Goal: Task Accomplishment & Management: Use online tool/utility

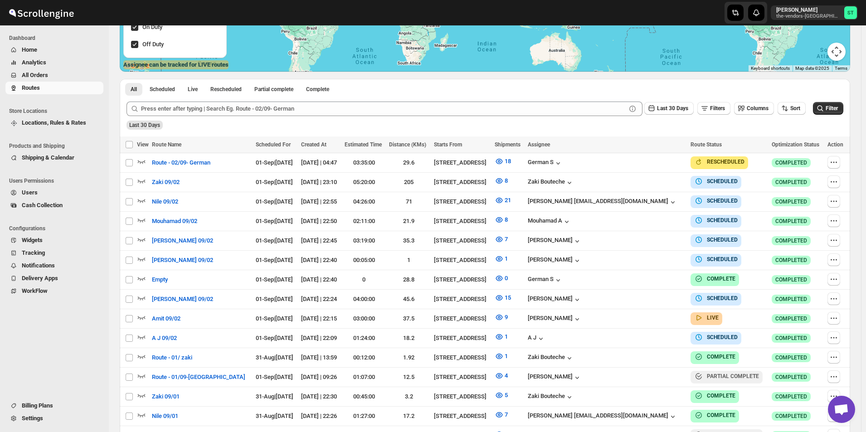
scroll to position [227, 0]
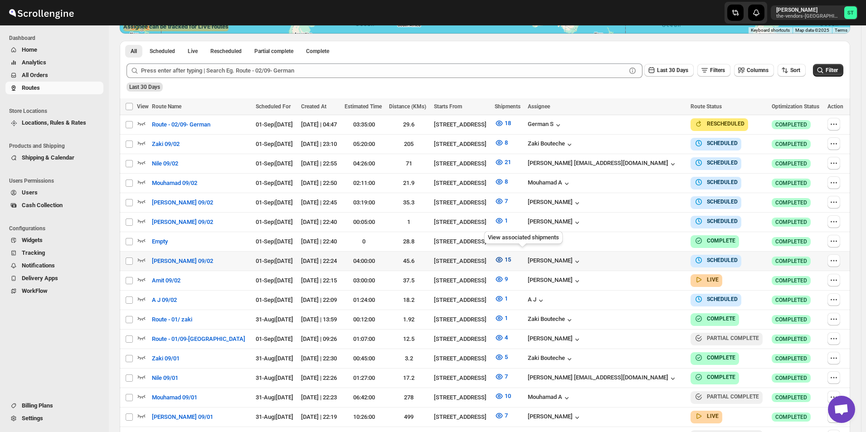
click at [503, 256] on icon "button" at bounding box center [498, 259] width 9 height 9
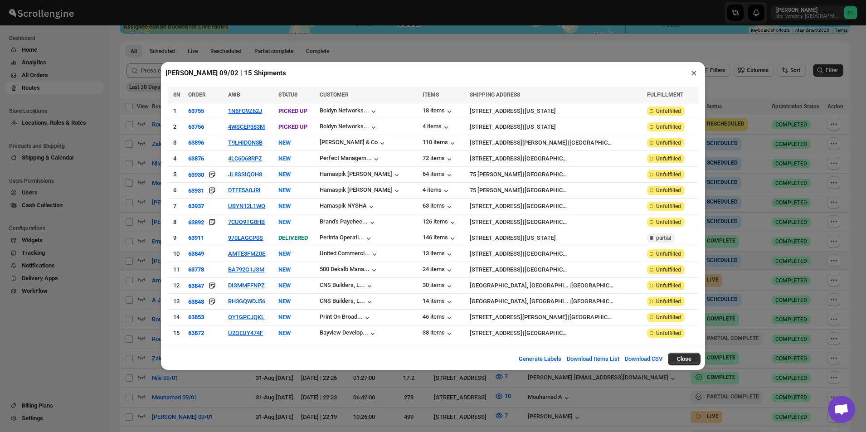
drag, startPoint x: 694, startPoint y: 80, endPoint x: 689, endPoint y: 80, distance: 5.0
click at [692, 79] on button "×" at bounding box center [693, 73] width 13 height 13
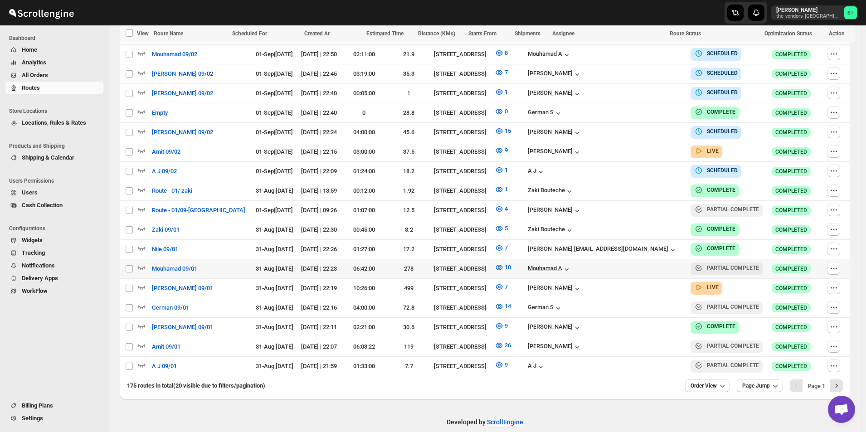
scroll to position [359, 0]
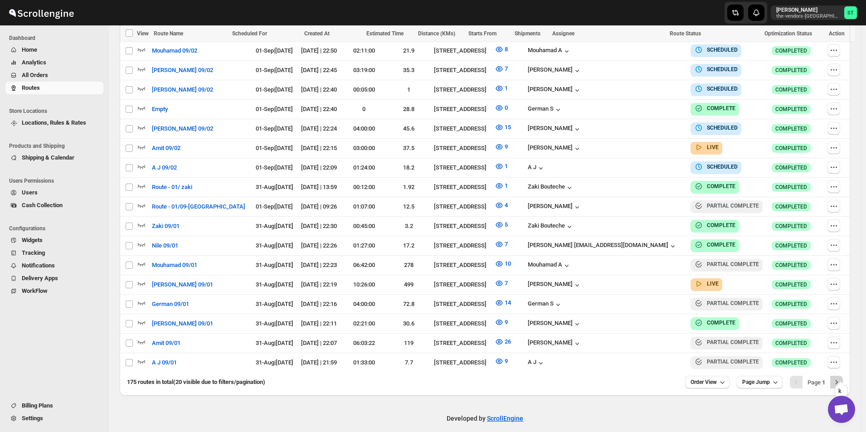
click at [840, 377] on icon "Next" at bounding box center [836, 381] width 9 height 9
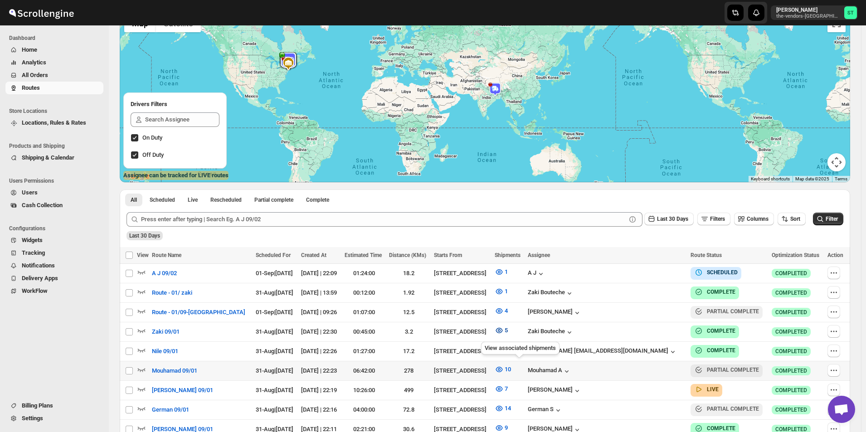
scroll to position [169, 0]
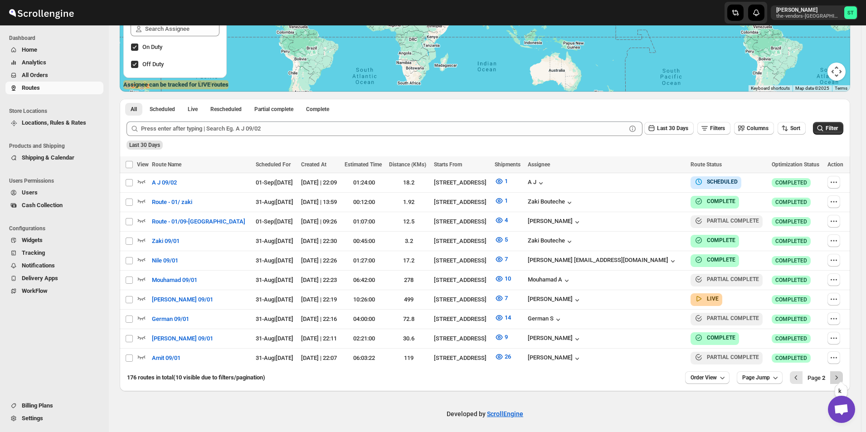
click at [841, 373] on icon "Next" at bounding box center [836, 377] width 9 height 9
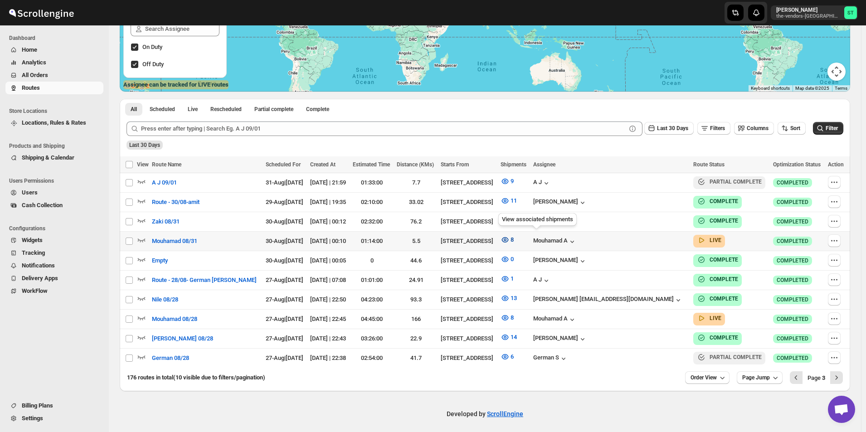
click at [509, 239] on icon "button" at bounding box center [504, 239] width 9 height 9
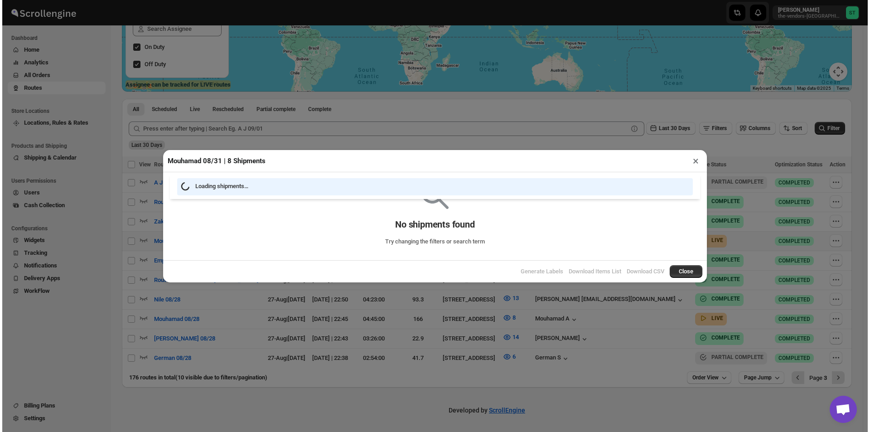
scroll to position [165, 0]
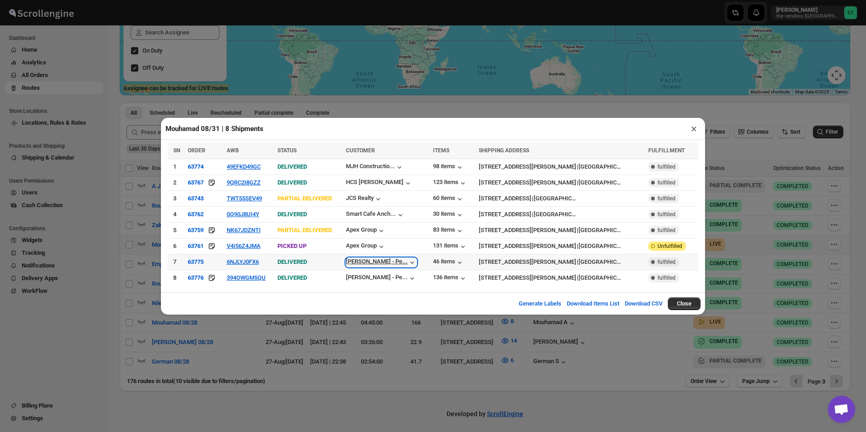
click at [416, 265] on icon "button" at bounding box center [411, 262] width 9 height 9
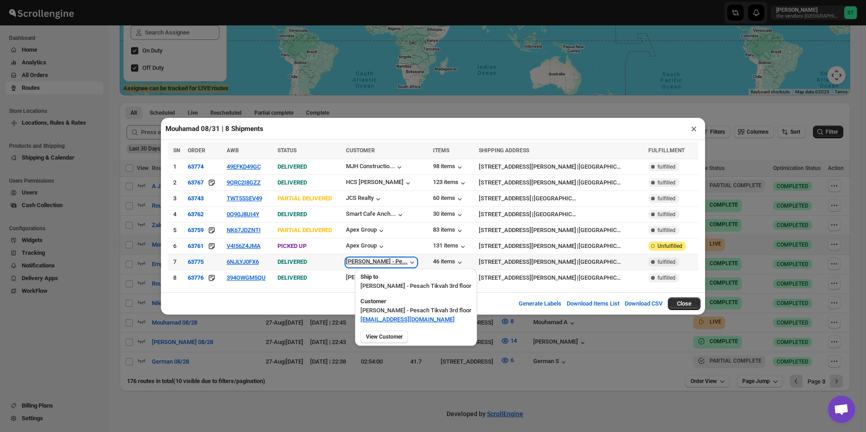
click at [416, 265] on icon "button" at bounding box center [411, 262] width 9 height 9
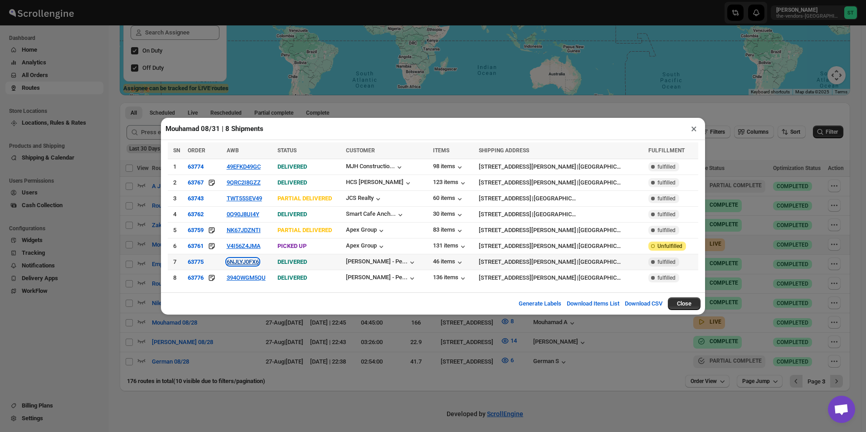
click at [256, 262] on button "6NJLYJ0FX6" at bounding box center [243, 261] width 32 height 7
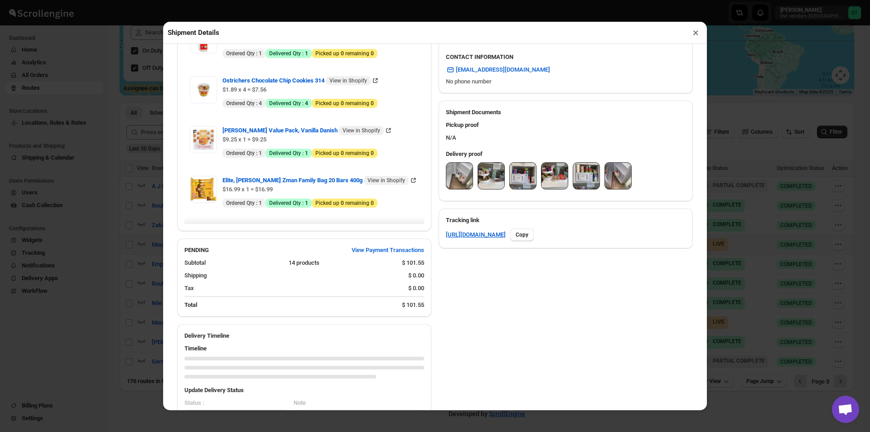
scroll to position [317, 0]
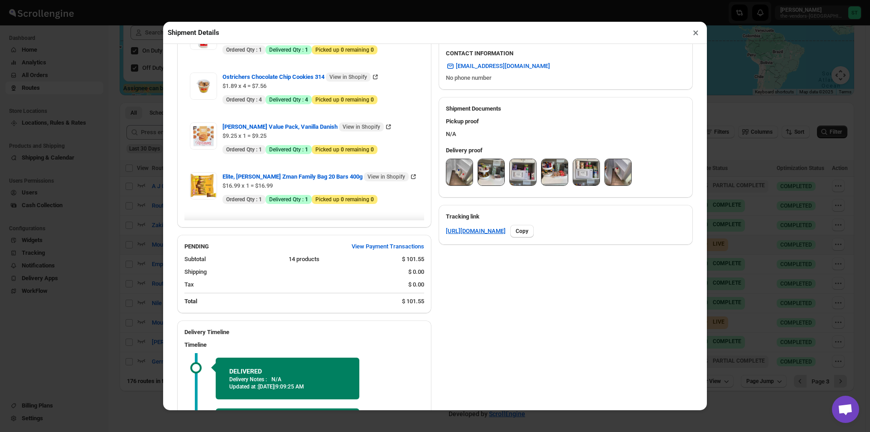
click at [455, 176] on img at bounding box center [459, 172] width 26 height 26
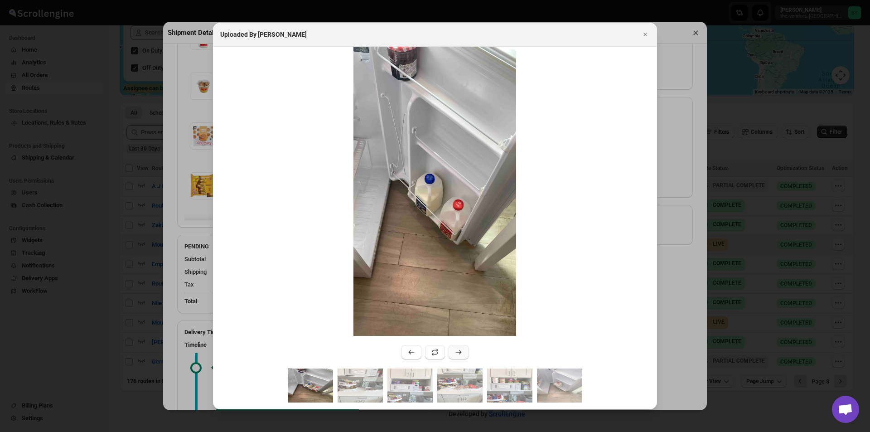
click at [457, 353] on icon ":r1gc2:" at bounding box center [458, 352] width 9 height 9
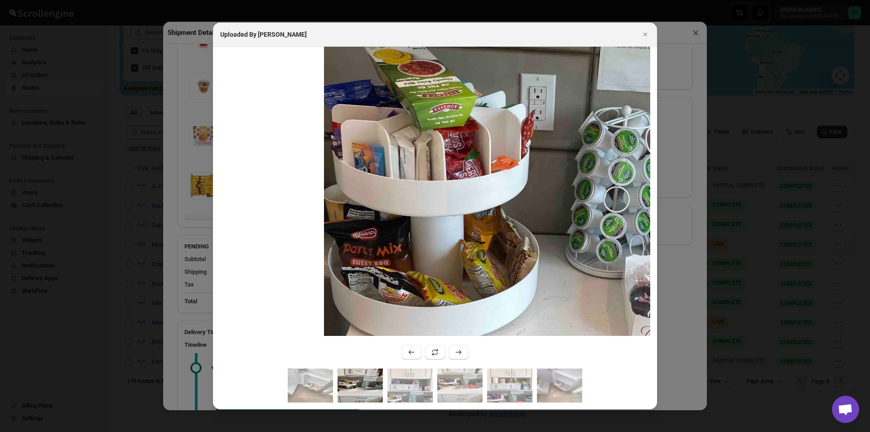
drag, startPoint x: 406, startPoint y: 198, endPoint x: 451, endPoint y: 283, distance: 96.1
click at [451, 283] on img ":r1gc2:" at bounding box center [568, 209] width 488 height 868
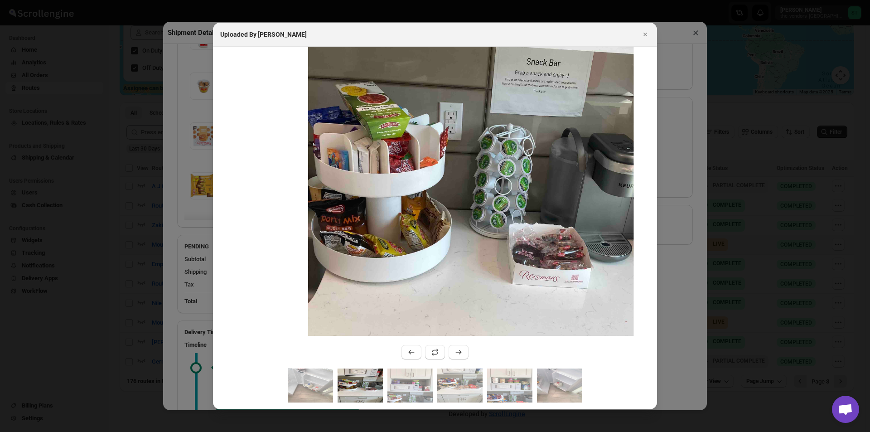
drag, startPoint x: 332, startPoint y: 217, endPoint x: 357, endPoint y: 218, distance: 24.9
click at [357, 218] on img ":r1gc2:" at bounding box center [471, 192] width 325 height 579
click at [455, 351] on icon ":r1gc2:" at bounding box center [458, 352] width 9 height 9
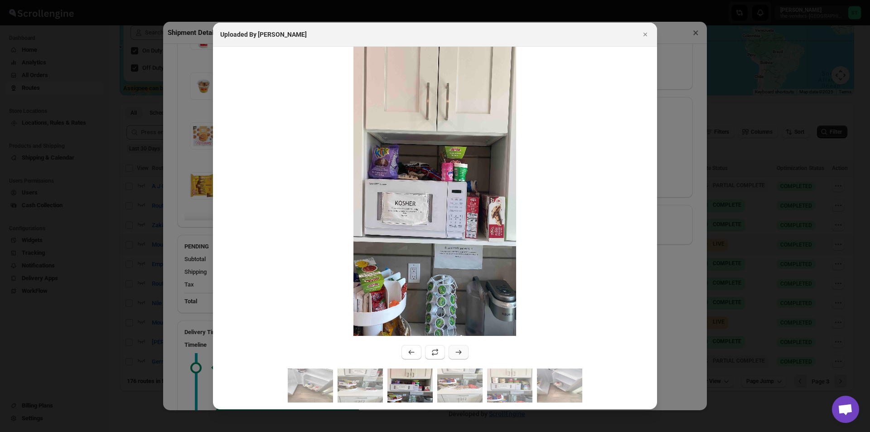
click at [455, 351] on icon ":r1gc2:" at bounding box center [458, 352] width 9 height 9
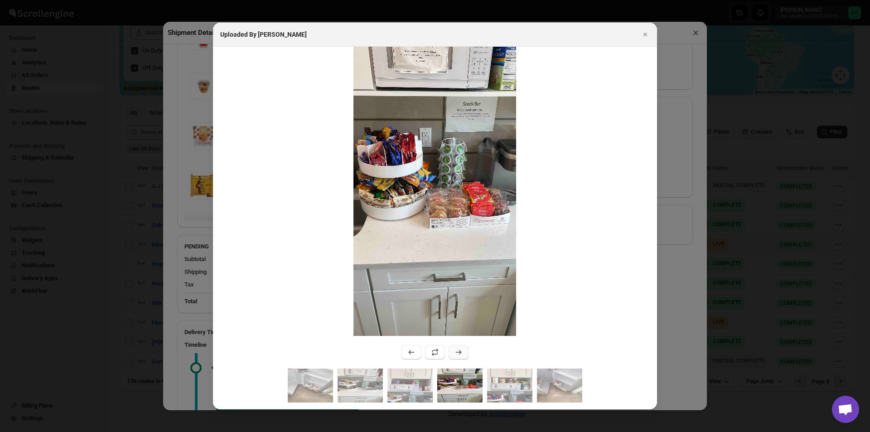
click at [455, 351] on icon ":r1gc2:" at bounding box center [458, 352] width 9 height 9
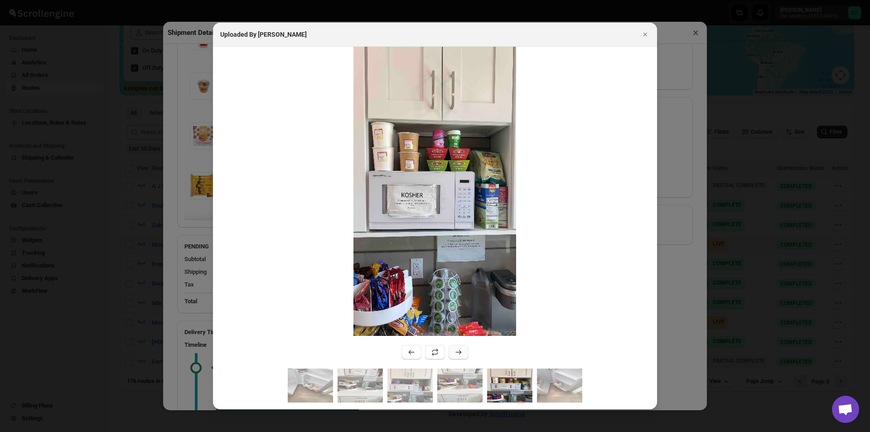
click at [455, 351] on icon ":r1gc2:" at bounding box center [458, 352] width 9 height 9
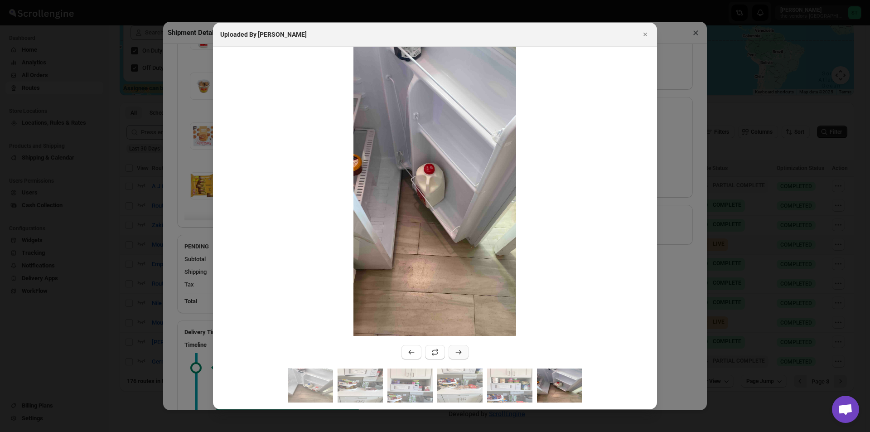
click at [455, 351] on icon ":r1gc2:" at bounding box center [458, 352] width 9 height 9
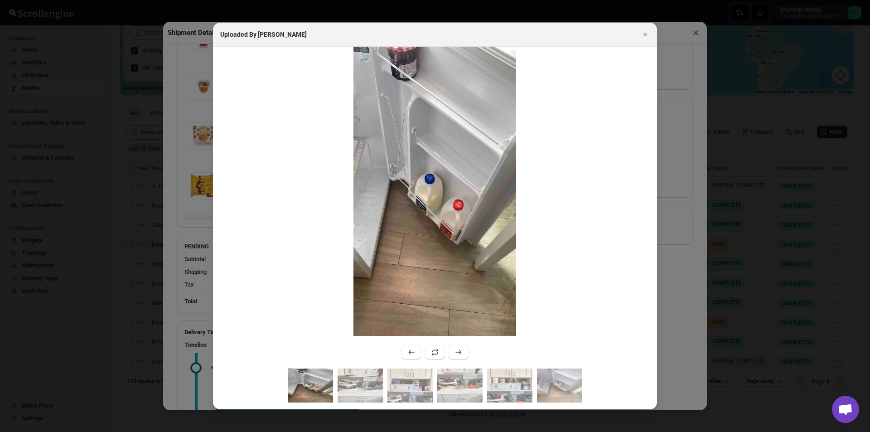
click at [469, 347] on div ":r1gc2:" at bounding box center [435, 208] width 444 height 322
click at [461, 351] on icon ":r1gc2:" at bounding box center [458, 352] width 9 height 9
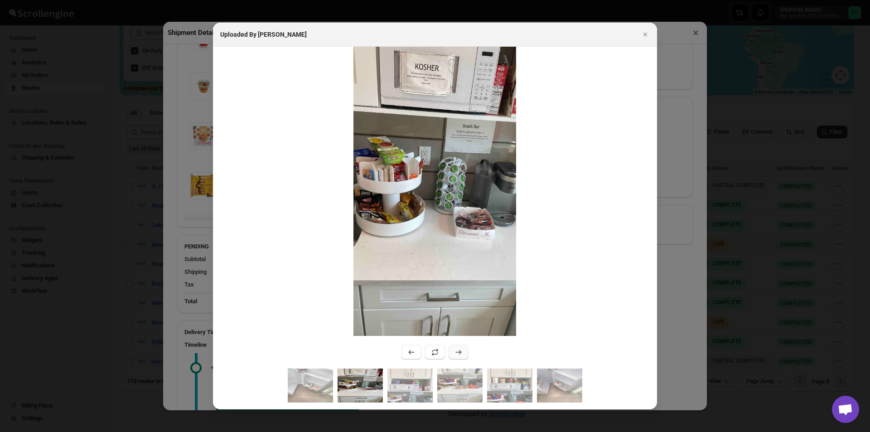
click at [461, 351] on icon ":r1gc2:" at bounding box center [458, 352] width 9 height 9
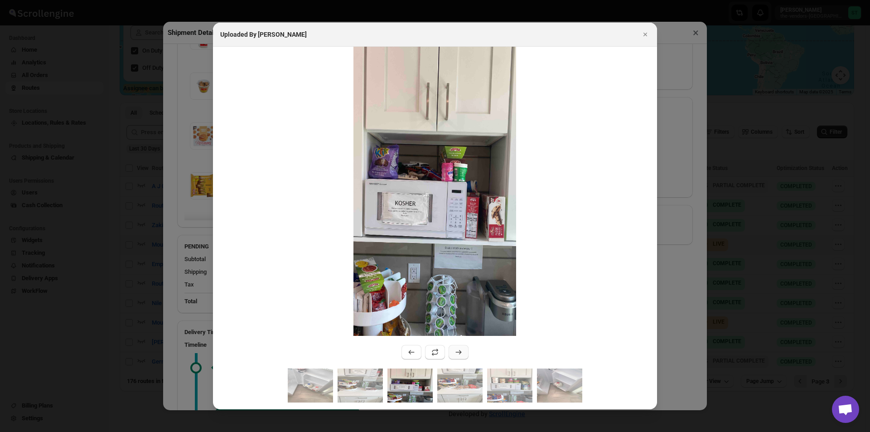
click at [461, 351] on icon ":r1gc2:" at bounding box center [458, 352] width 9 height 9
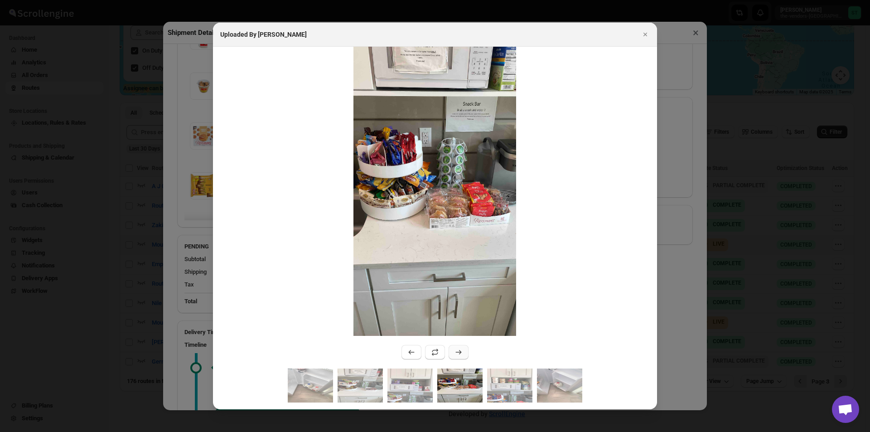
click at [461, 351] on icon ":r1gc2:" at bounding box center [458, 352] width 9 height 9
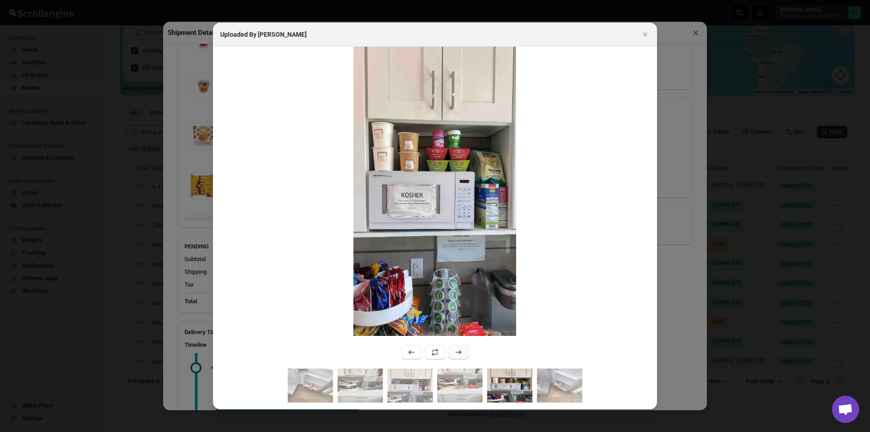
click at [459, 350] on icon ":r1gc2:" at bounding box center [458, 352] width 9 height 9
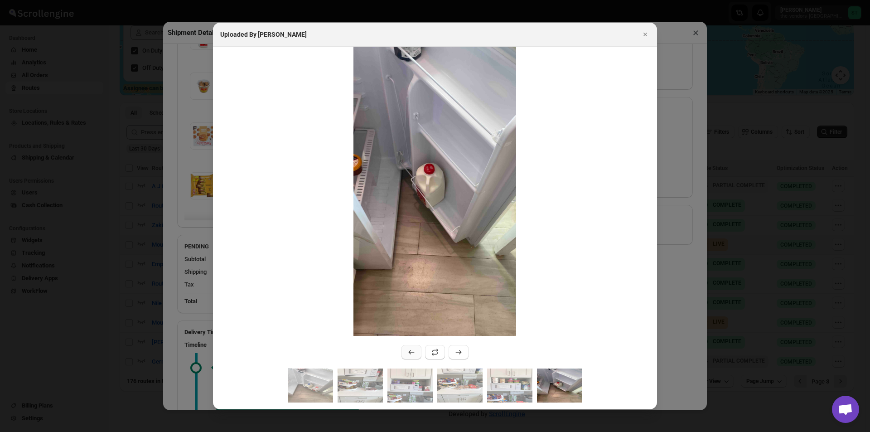
click at [417, 354] on button ":r1gc2:" at bounding box center [411, 352] width 20 height 15
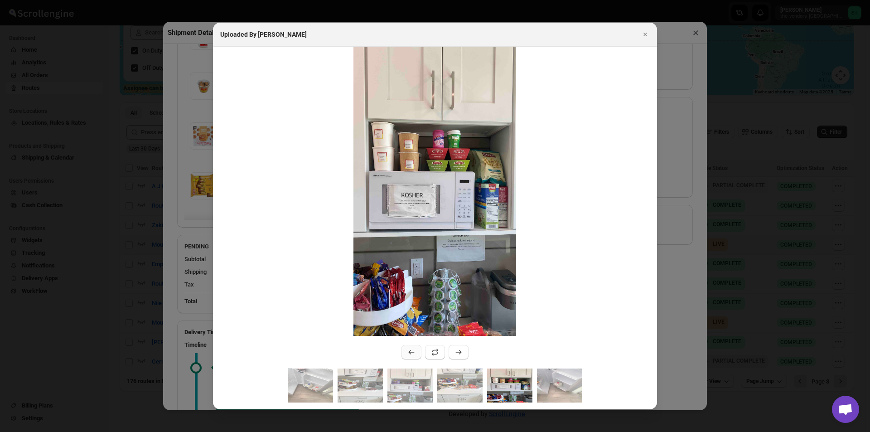
click at [416, 354] on icon ":r1gc2:" at bounding box center [411, 352] width 9 height 9
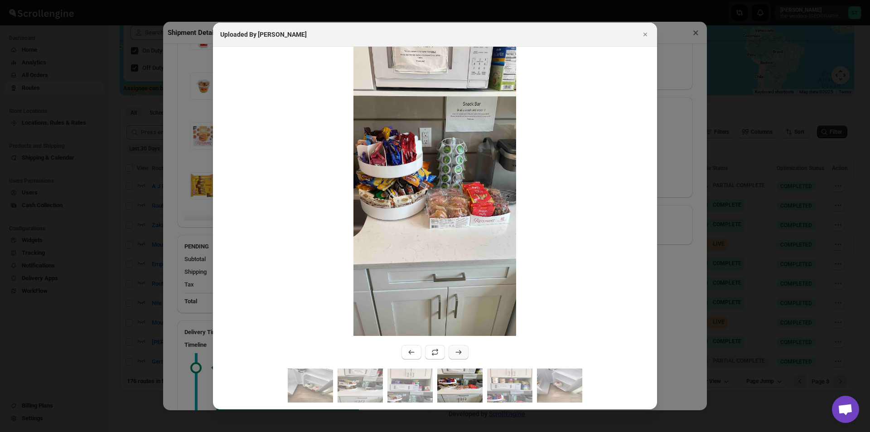
click at [458, 355] on icon ":r1gc2:" at bounding box center [458, 352] width 9 height 9
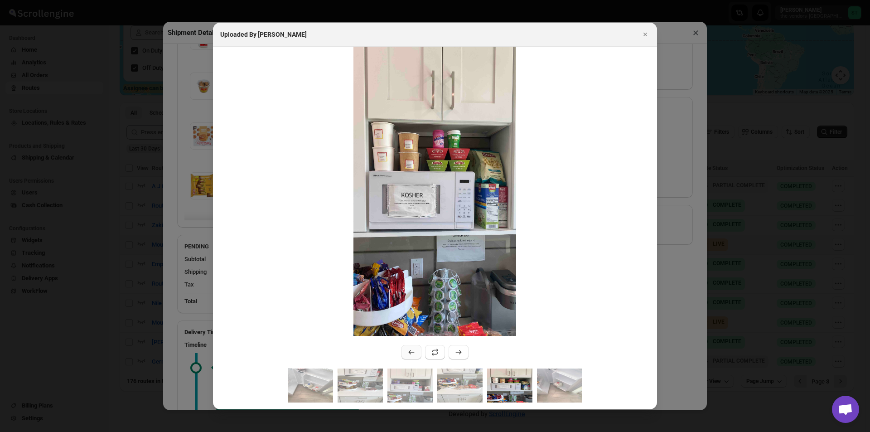
click at [410, 355] on icon ":r1gc2:" at bounding box center [411, 352] width 9 height 9
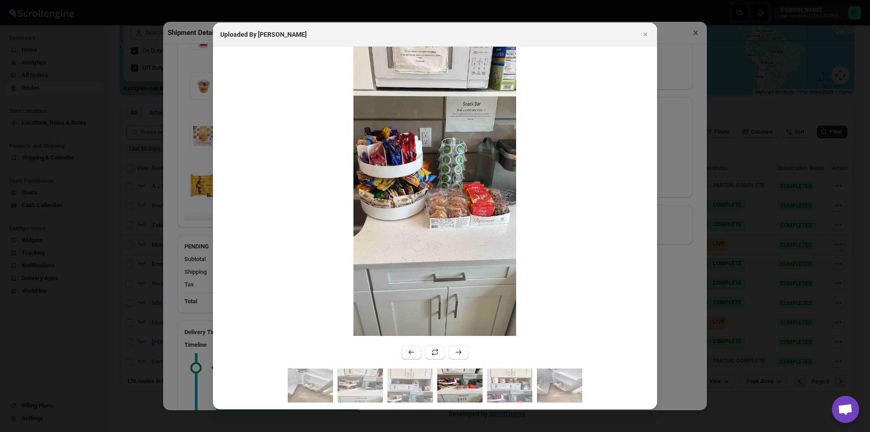
click at [412, 349] on icon ":r1gc2:" at bounding box center [411, 352] width 9 height 9
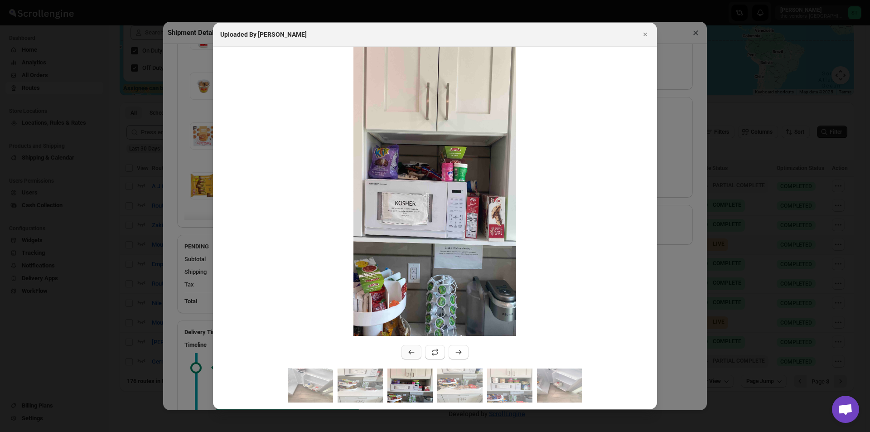
click at [412, 350] on icon ":r1gc2:" at bounding box center [411, 352] width 9 height 9
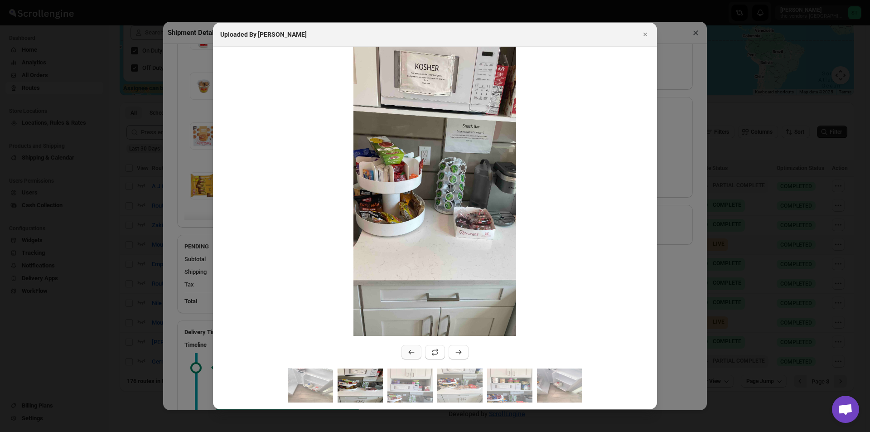
click at [412, 350] on icon ":r1gc2:" at bounding box center [411, 352] width 9 height 9
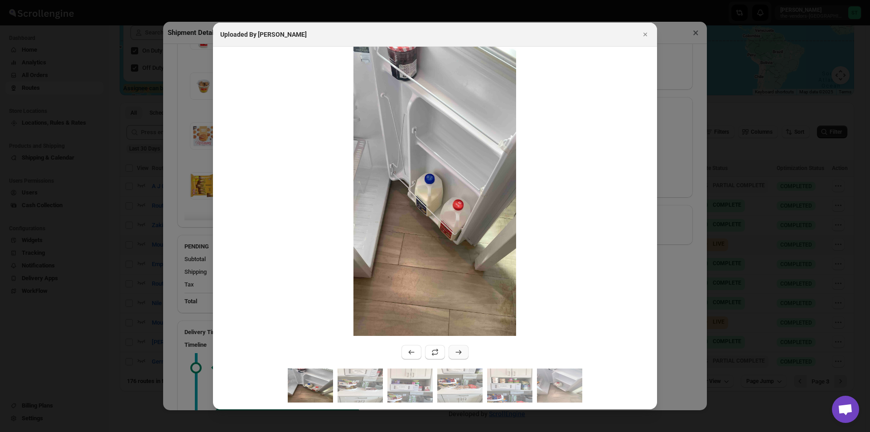
click at [455, 349] on icon ":r1gc2:" at bounding box center [458, 352] width 9 height 9
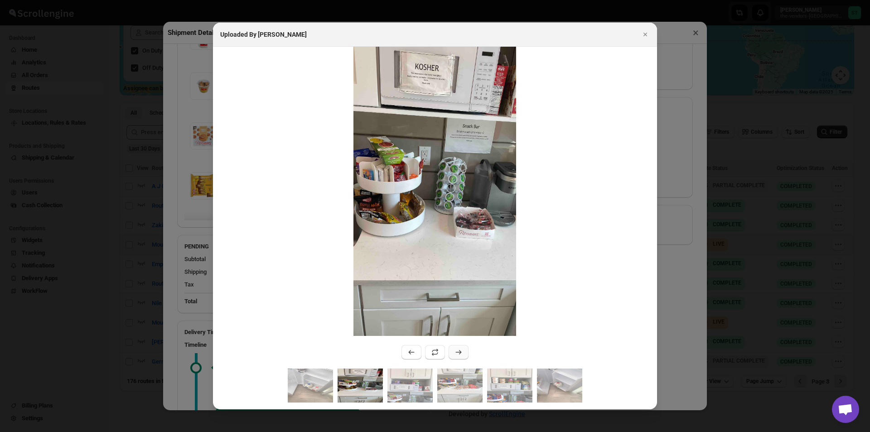
click at [456, 354] on icon ":r1gc2:" at bounding box center [458, 352] width 9 height 9
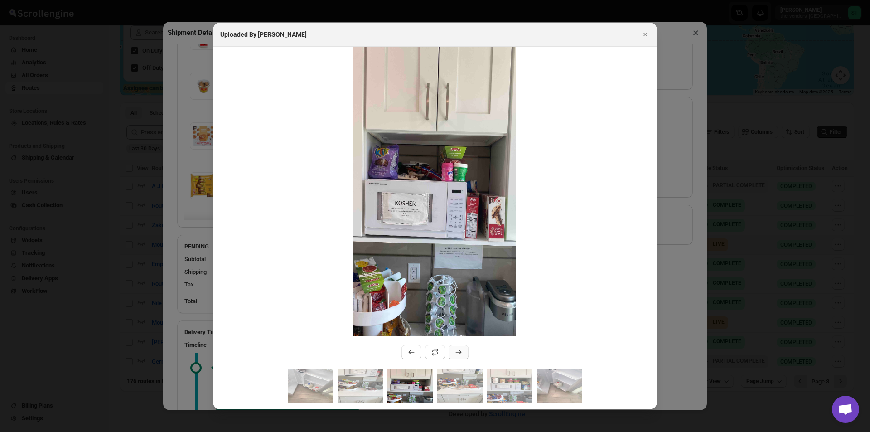
click at [456, 353] on icon ":r1gc2:" at bounding box center [458, 352] width 9 height 9
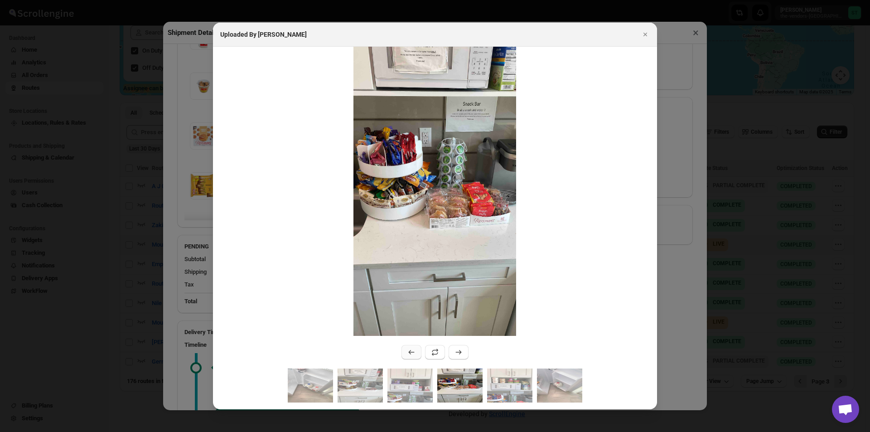
click at [409, 355] on icon ":r1gc2:" at bounding box center [411, 352] width 9 height 9
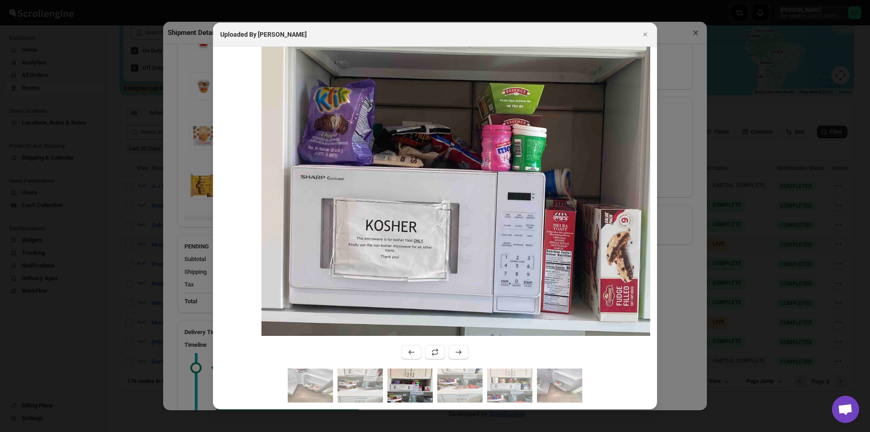
drag, startPoint x: 401, startPoint y: 161, endPoint x: 401, endPoint y: 327, distance: 165.4
click at [403, 343] on div ":r1gc2:" at bounding box center [435, 208] width 444 height 322
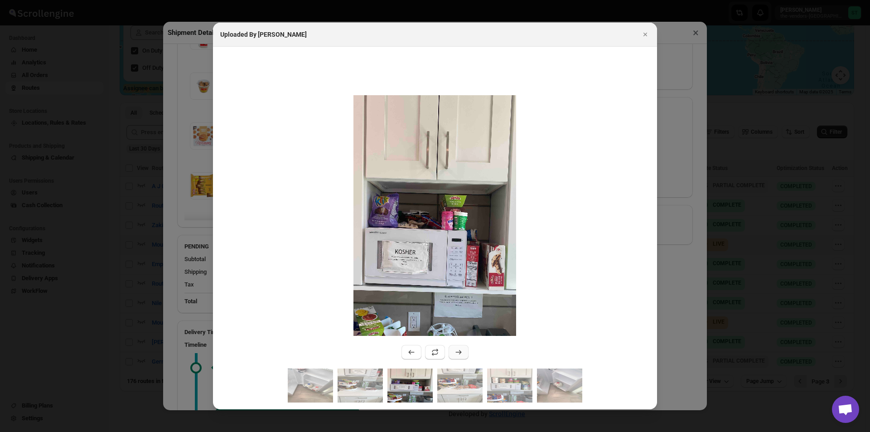
click at [460, 354] on icon ":r1gc2:" at bounding box center [459, 352] width 6 height 5
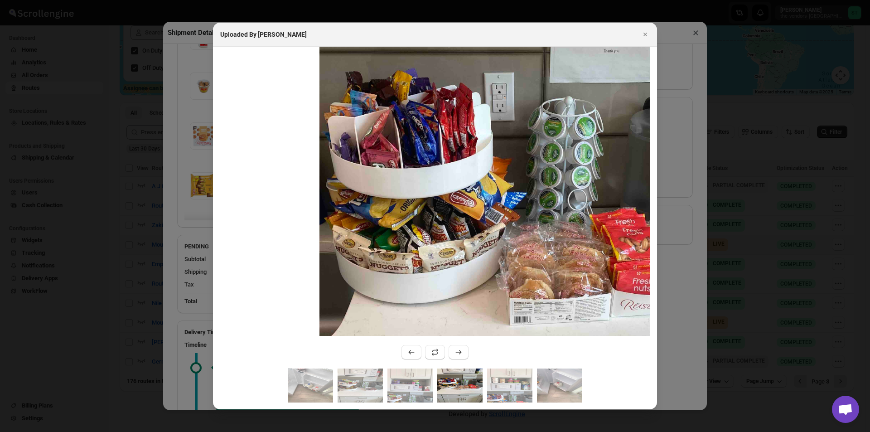
drag, startPoint x: 416, startPoint y: 200, endPoint x: 503, endPoint y: 245, distance: 97.5
click at [503, 245] on img ":r1gc2:" at bounding box center [522, 231] width 407 height 723
click at [460, 354] on icon ":r1gc2:" at bounding box center [459, 352] width 6 height 5
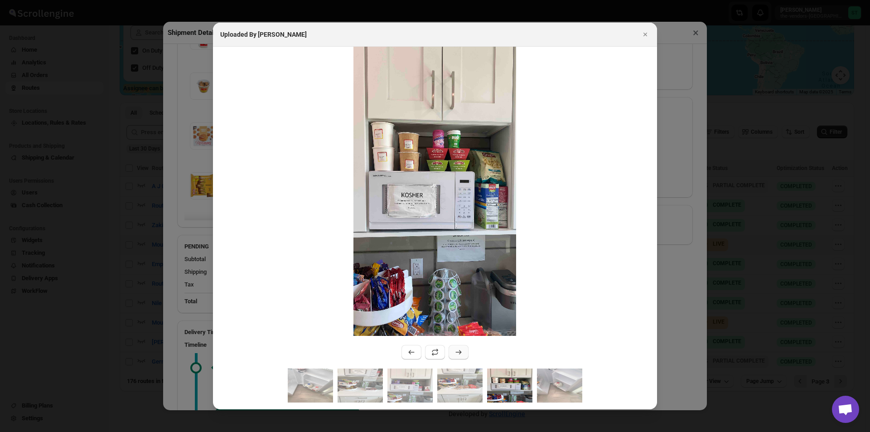
click at [460, 354] on icon ":r1gc2:" at bounding box center [458, 352] width 9 height 9
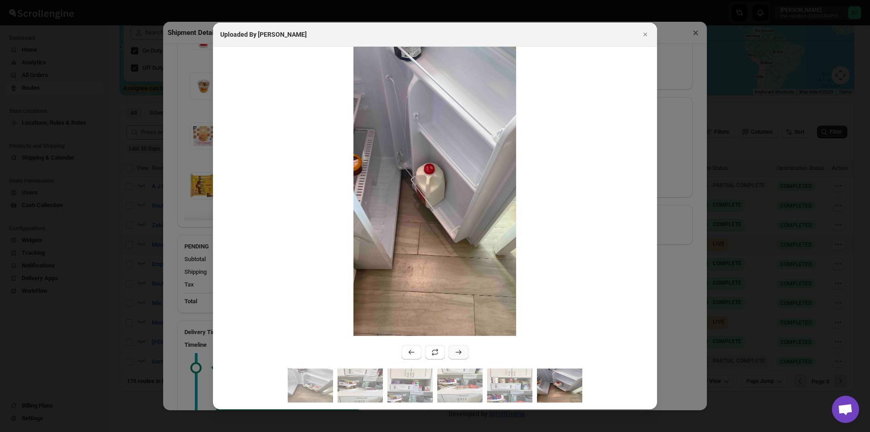
click at [460, 354] on icon ":r1gc2:" at bounding box center [458, 352] width 9 height 9
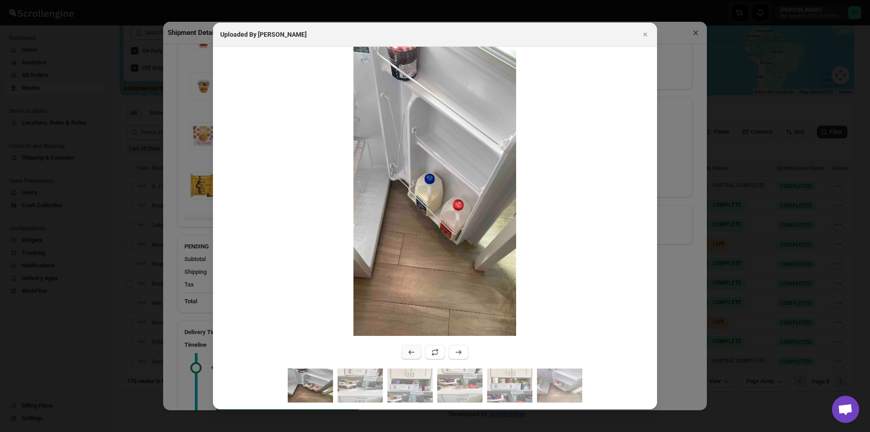
click at [415, 356] on icon ":r1gc2:" at bounding box center [411, 352] width 9 height 9
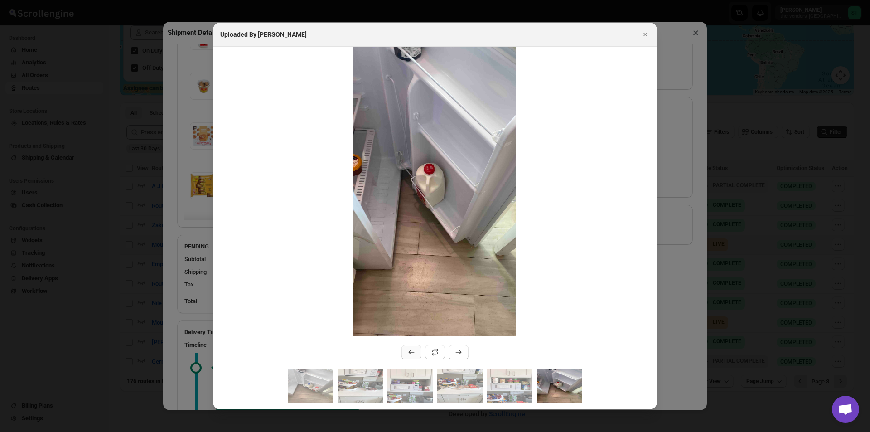
click at [415, 356] on icon ":r1gc2:" at bounding box center [411, 352] width 9 height 9
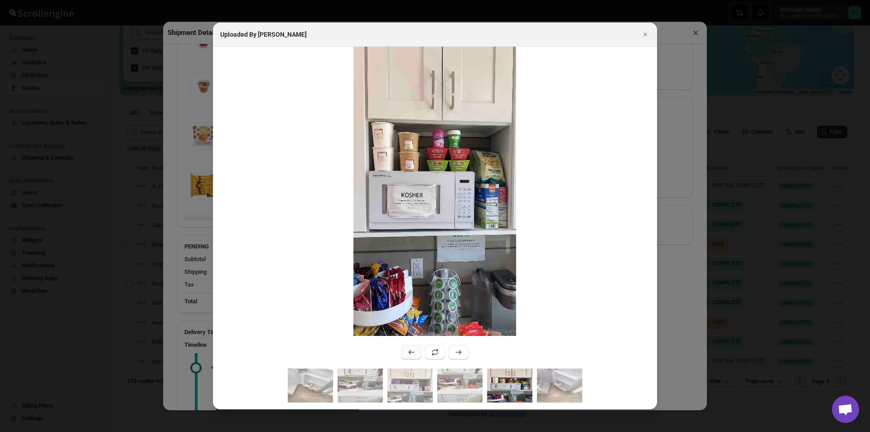
click at [419, 356] on button ":r1gc2:" at bounding box center [411, 352] width 20 height 15
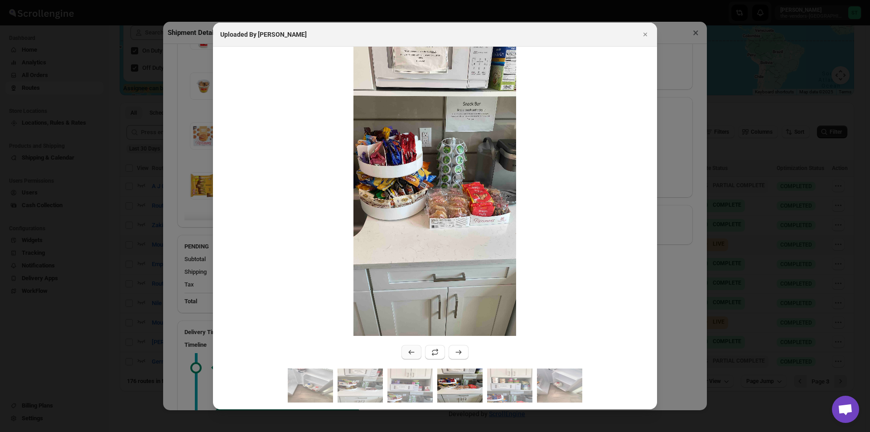
click at [419, 356] on button ":r1gc2:" at bounding box center [411, 352] width 20 height 15
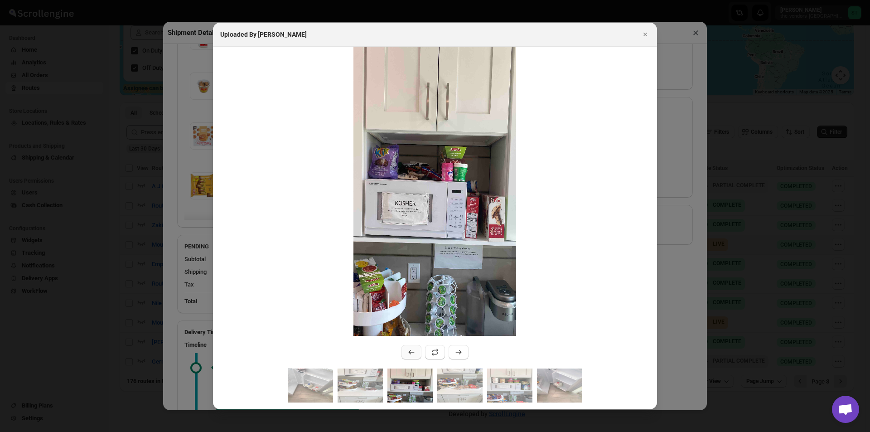
click at [421, 357] on button ":r1gc2:" at bounding box center [411, 352] width 20 height 15
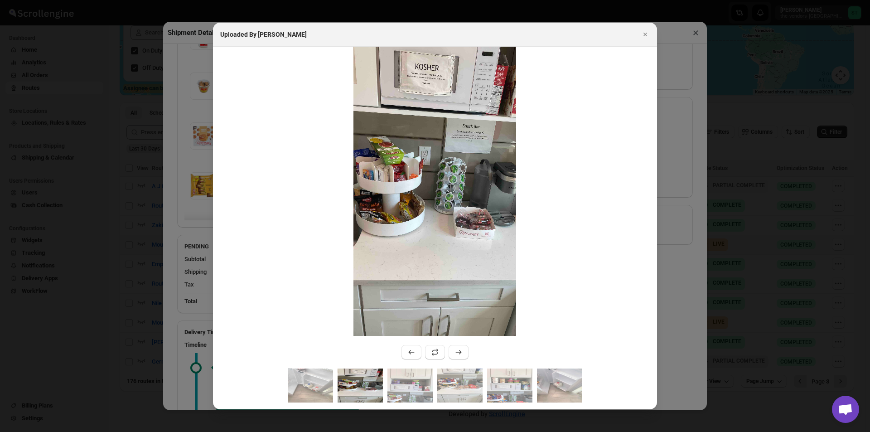
click at [421, 357] on button ":r1gc2:" at bounding box center [411, 352] width 20 height 15
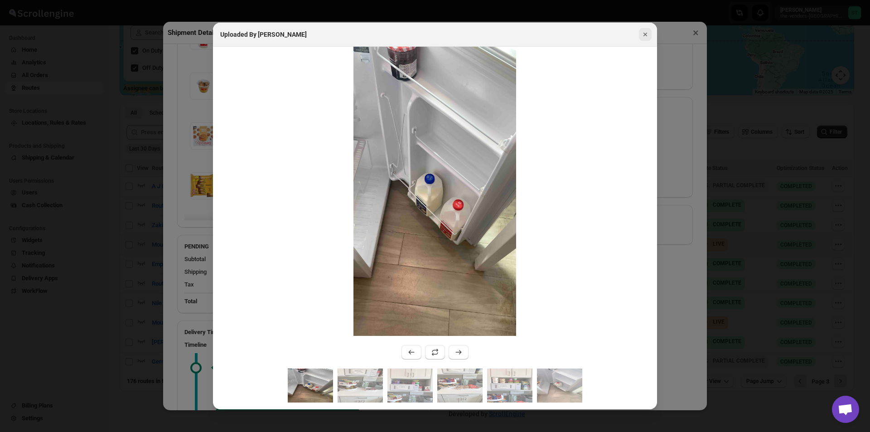
click at [643, 34] on icon "Close" at bounding box center [645, 34] width 9 height 9
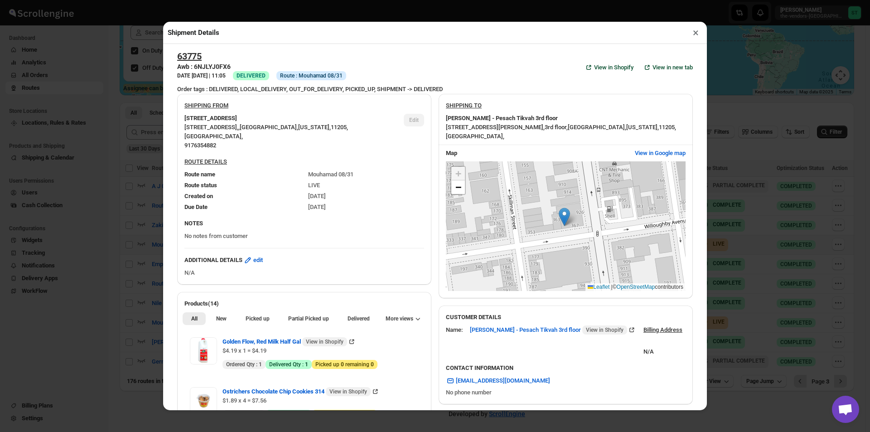
scroll to position [0, 0]
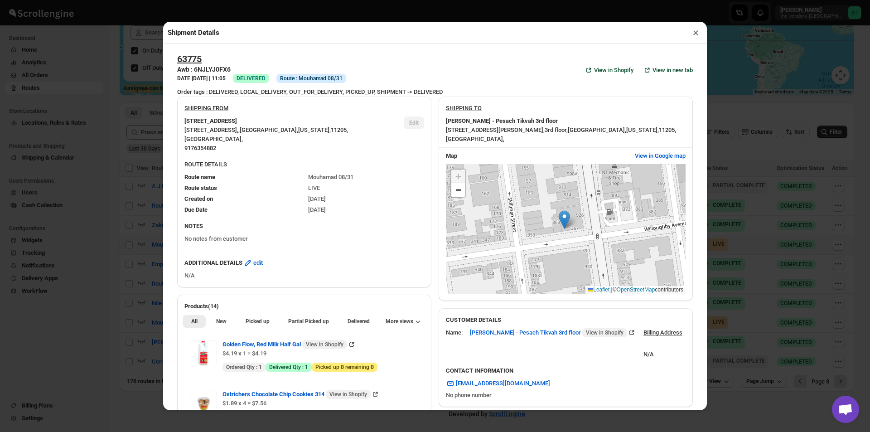
click at [689, 35] on button "×" at bounding box center [695, 32] width 13 height 13
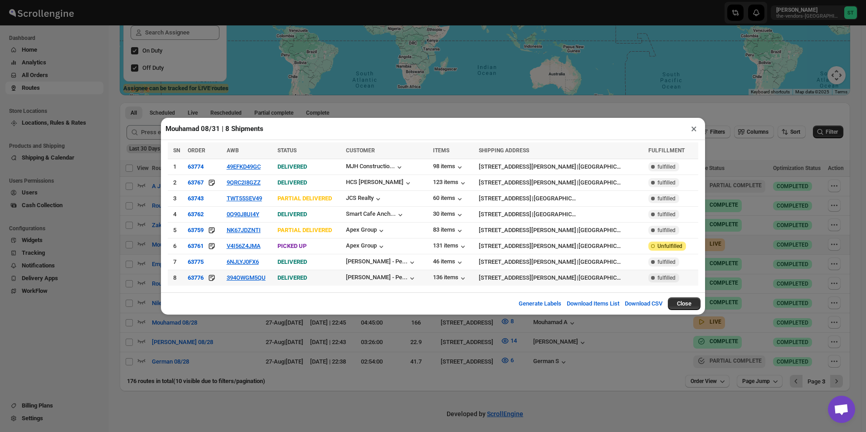
click at [426, 282] on td "[PERSON_NAME] - Pe..." at bounding box center [386, 278] width 87 height 16
click at [407, 278] on div "[PERSON_NAME] - Pe..." at bounding box center [377, 277] width 62 height 7
click at [266, 276] on button "394OWGM5QU" at bounding box center [246, 277] width 39 height 7
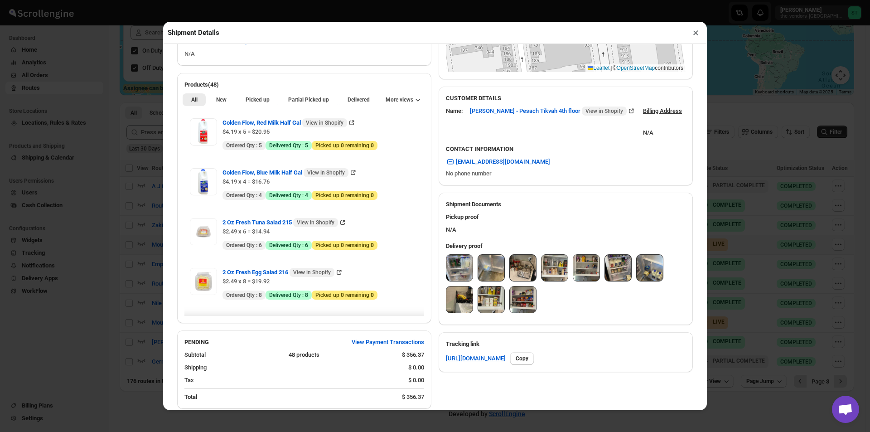
scroll to position [227, 0]
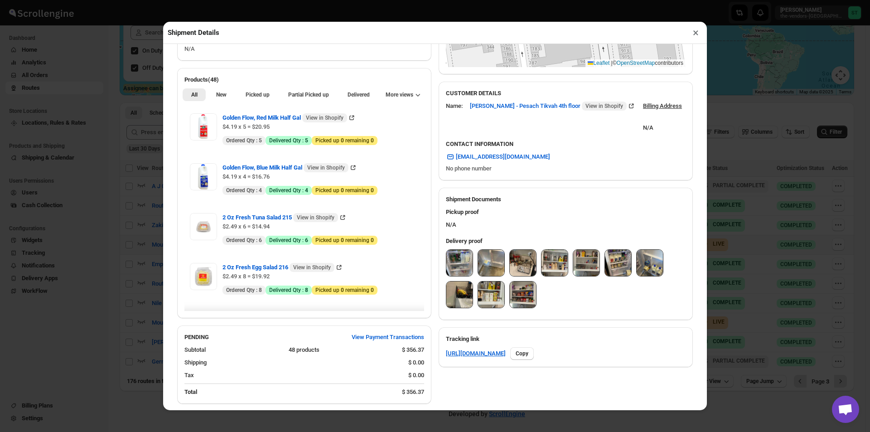
click at [463, 266] on img at bounding box center [459, 263] width 26 height 26
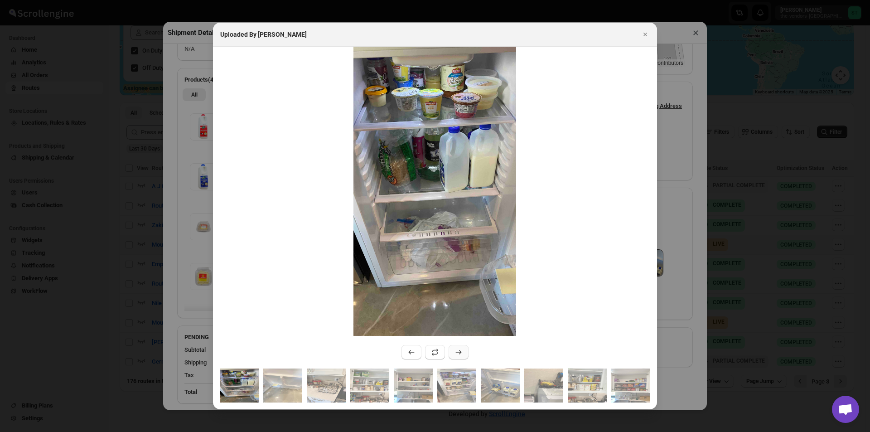
click at [457, 353] on icon ":r1gho:" at bounding box center [458, 352] width 9 height 9
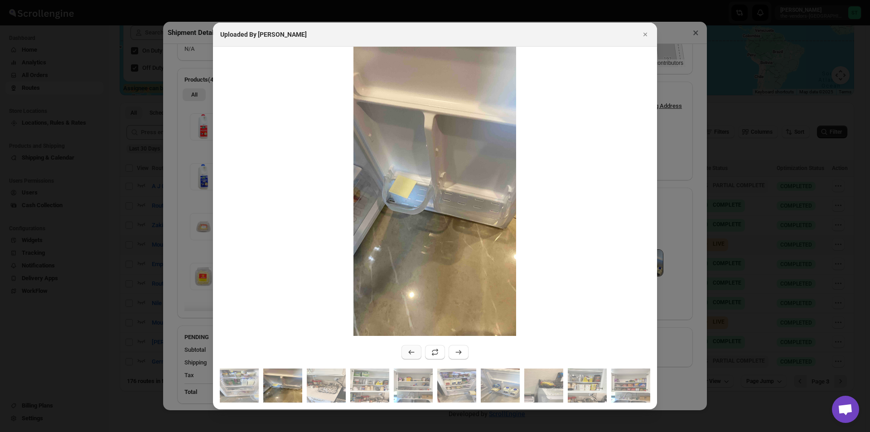
click at [411, 353] on icon ":r1gho:" at bounding box center [412, 352] width 6 height 5
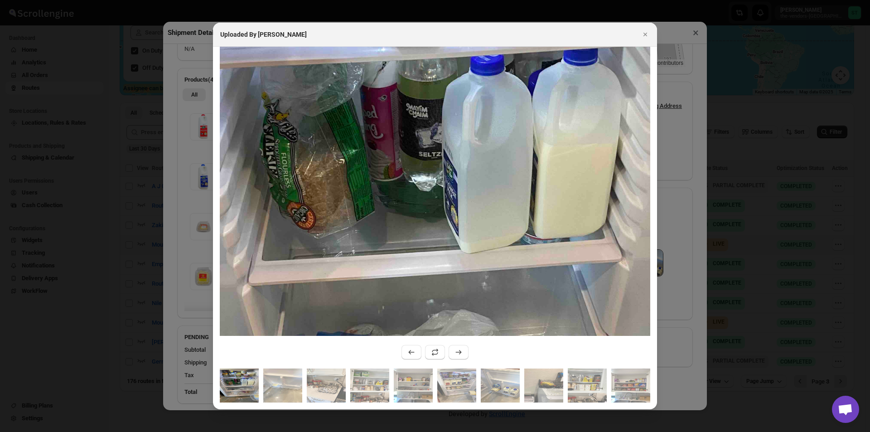
drag, startPoint x: 455, startPoint y: 195, endPoint x: 447, endPoint y: 416, distance: 220.3
click at [445, 431] on div "Uploaded By [PERSON_NAME]" at bounding box center [435, 436] width 870 height 0
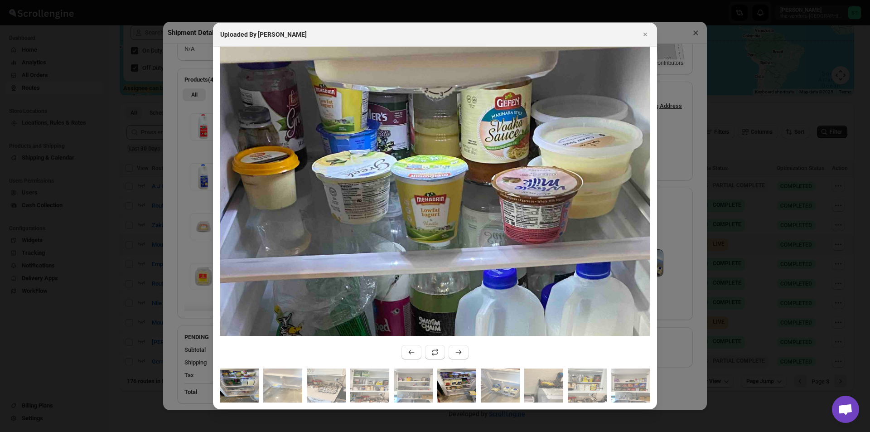
drag, startPoint x: 458, startPoint y: 177, endPoint x: 470, endPoint y: 373, distance: 196.1
click at [470, 373] on div ":r1gho:" at bounding box center [435, 228] width 444 height 363
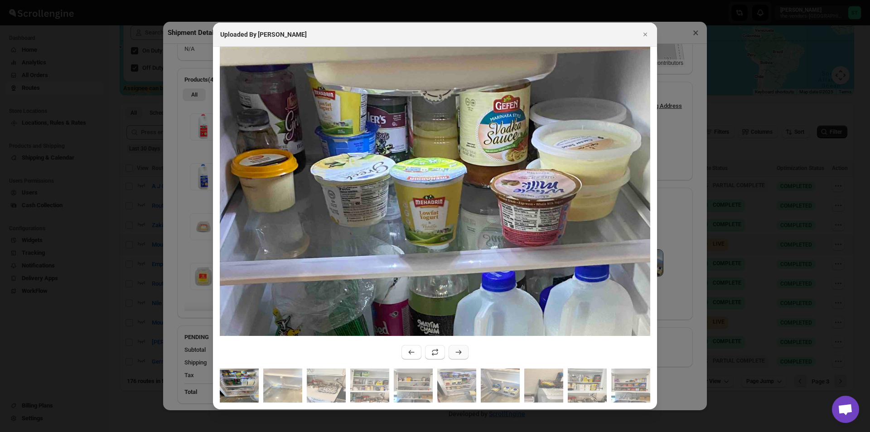
click at [460, 349] on icon ":r1gho:" at bounding box center [458, 352] width 9 height 9
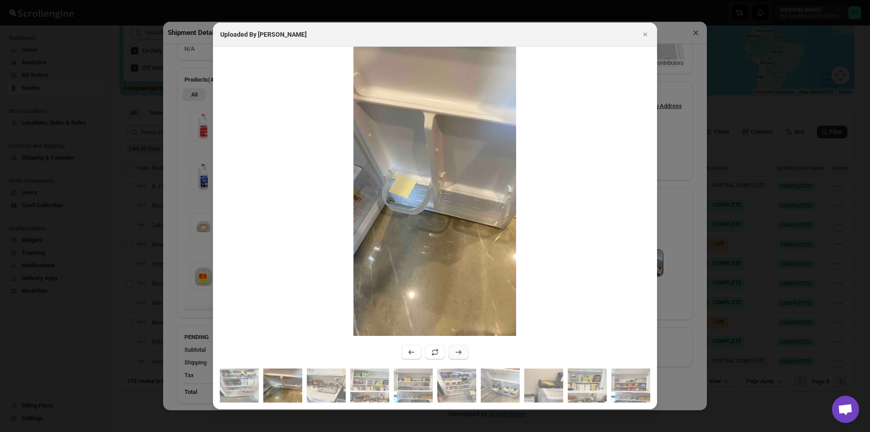
click at [460, 354] on icon ":r1gho:" at bounding box center [459, 352] width 6 height 5
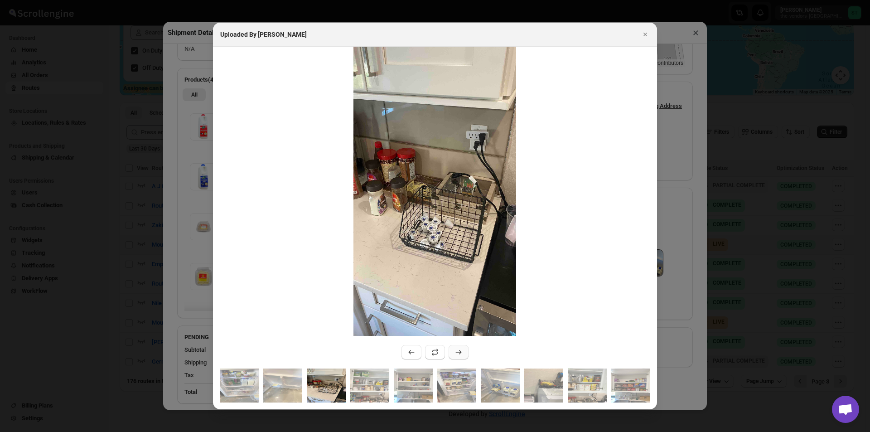
click at [458, 352] on icon ":r1gho:" at bounding box center [458, 352] width 9 height 9
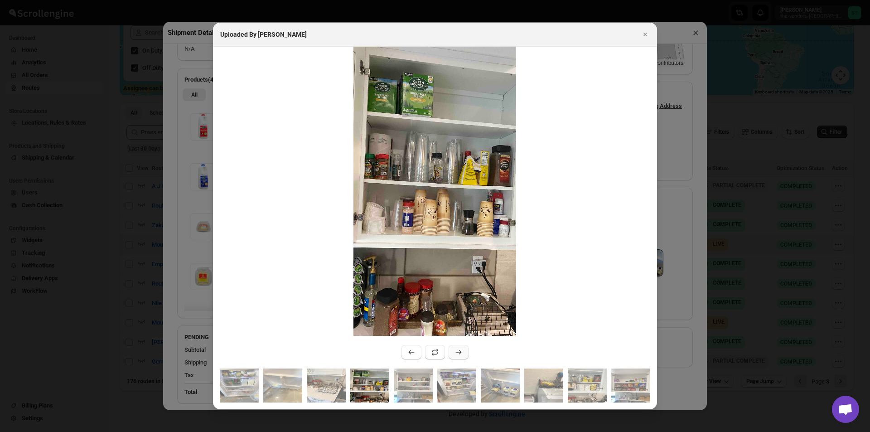
click at [457, 356] on icon ":r1gho:" at bounding box center [458, 352] width 9 height 9
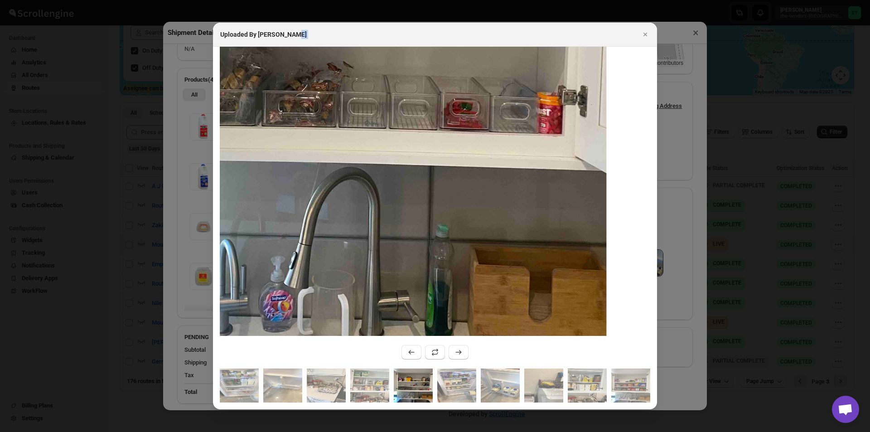
drag, startPoint x: 382, startPoint y: 82, endPoint x: 434, endPoint y: 238, distance: 165.2
click at [437, 243] on div "Uploaded By [PERSON_NAME]" at bounding box center [435, 216] width 444 height 387
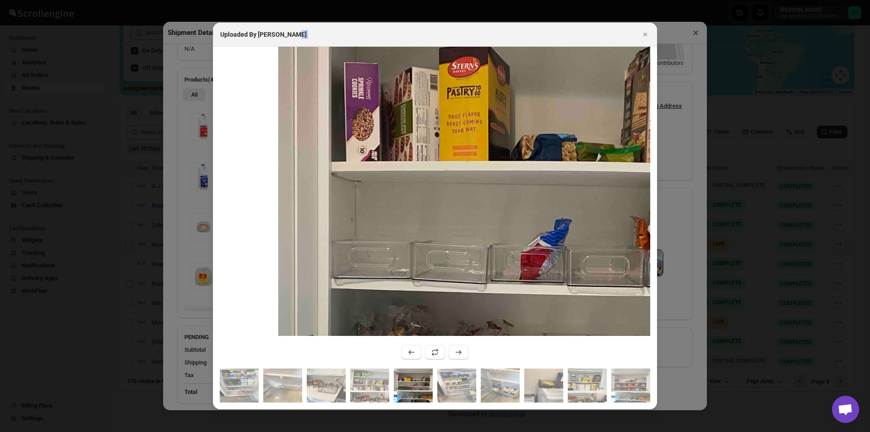
drag, startPoint x: 409, startPoint y: 191, endPoint x: 561, endPoint y: 434, distance: 286.3
click at [561, 267] on html "Skip to content [PERSON_NAME] the-vendors-[GEOGRAPHIC_DATA] ST Dashboard Home A…" at bounding box center [435, 51] width 870 height 432
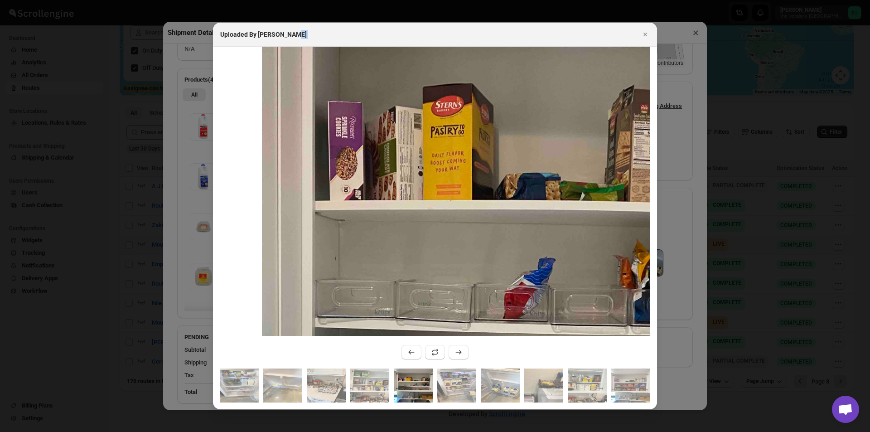
drag, startPoint x: 490, startPoint y: 177, endPoint x: 462, endPoint y: 222, distance: 53.6
click at [464, 224] on img ":r1gho:" at bounding box center [506, 308] width 488 height 868
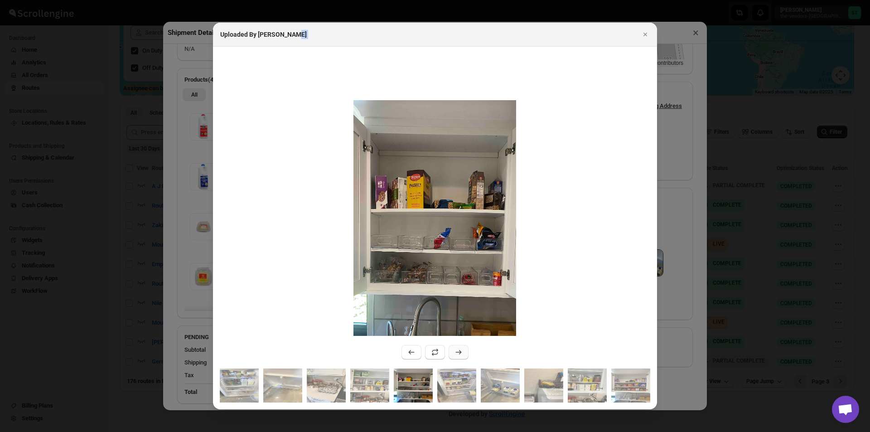
click at [455, 349] on icon ":r1gho:" at bounding box center [458, 352] width 9 height 9
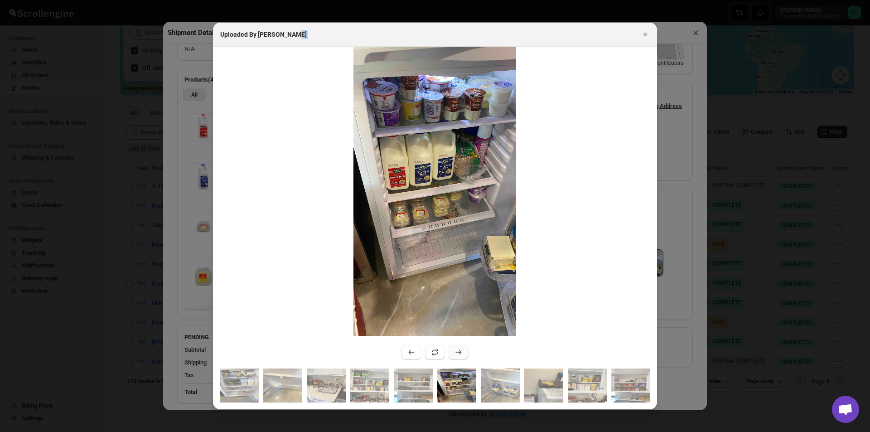
click at [455, 349] on icon ":r1gho:" at bounding box center [458, 352] width 9 height 9
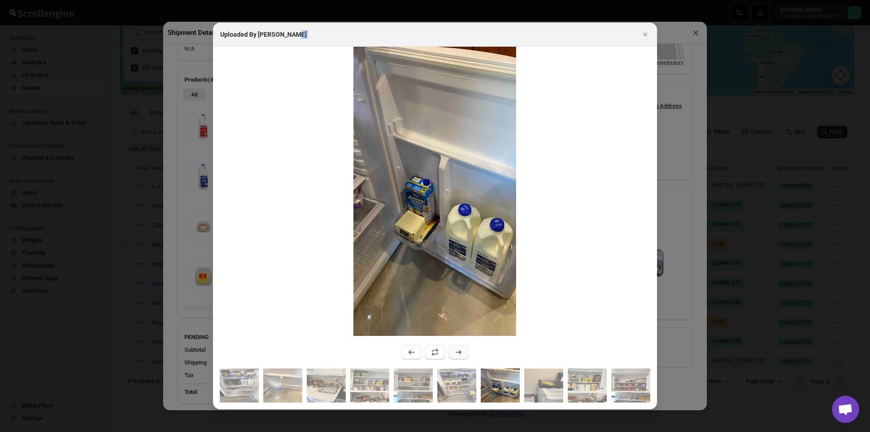
click at [455, 349] on icon ":r1gho:" at bounding box center [458, 352] width 9 height 9
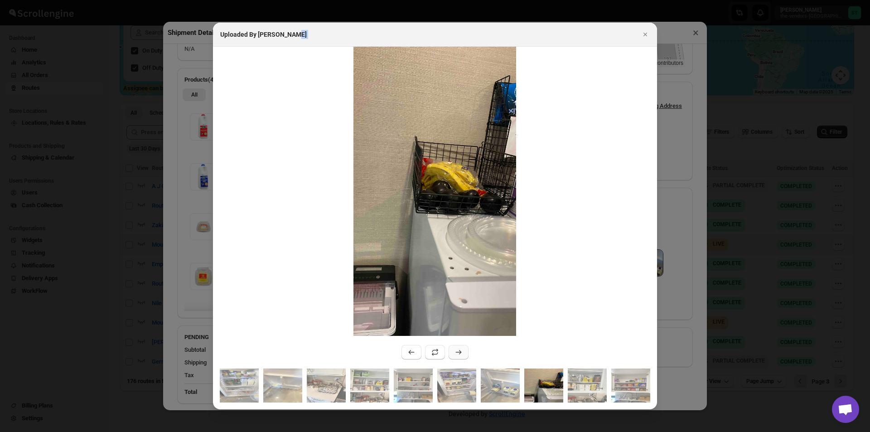
click at [455, 349] on icon ":r1gho:" at bounding box center [458, 352] width 9 height 9
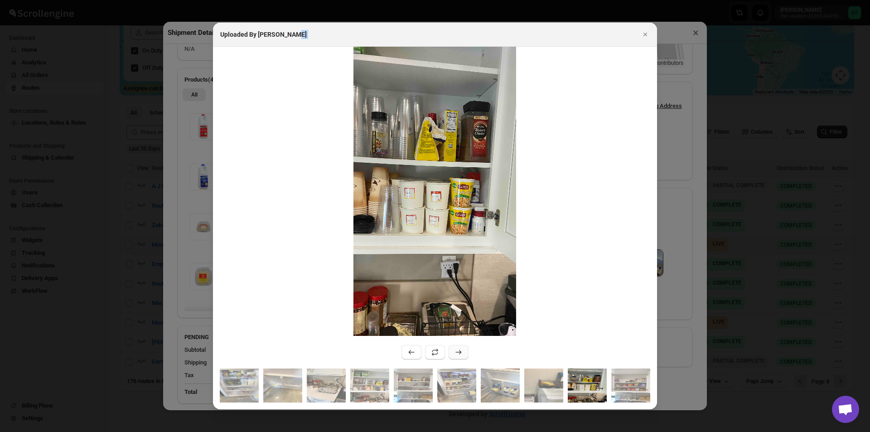
click at [454, 349] on icon ":r1gho:" at bounding box center [458, 352] width 9 height 9
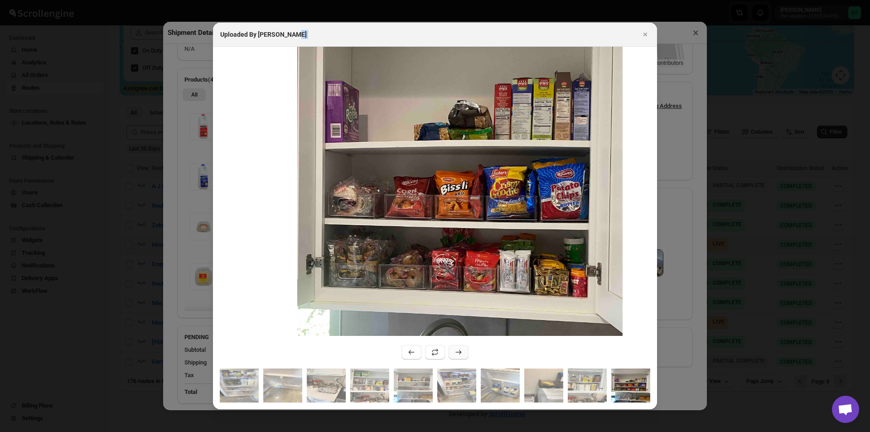
click at [459, 353] on icon ":r1gho:" at bounding box center [458, 352] width 9 height 9
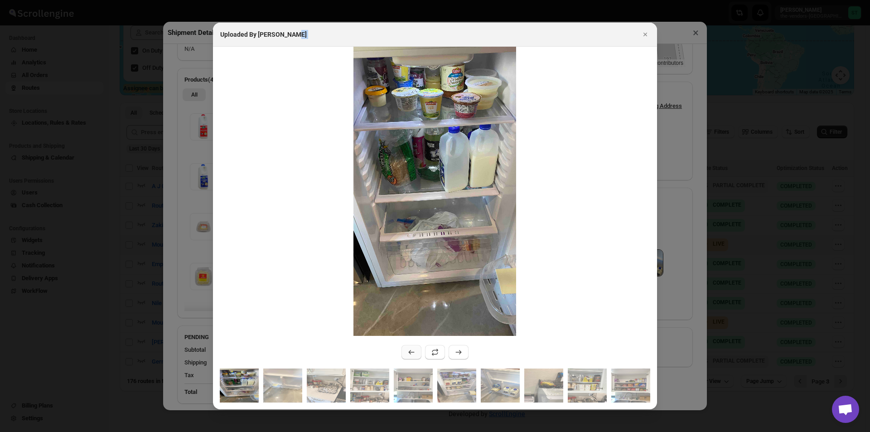
click at [411, 348] on button ":r1gho:" at bounding box center [411, 352] width 20 height 15
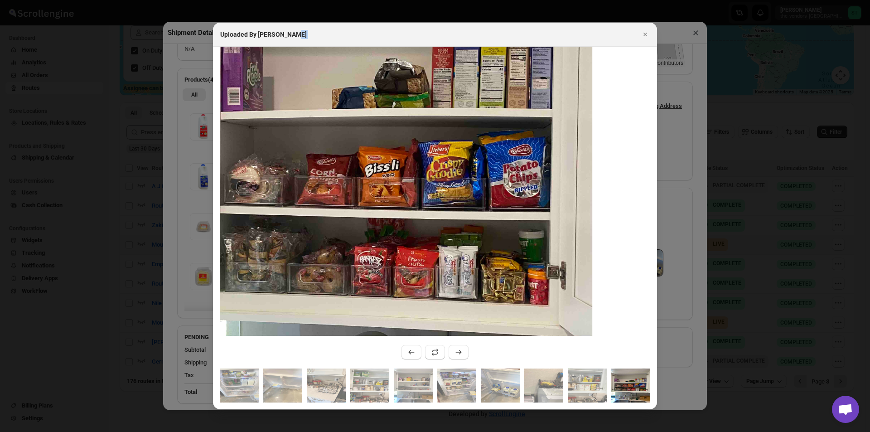
drag, startPoint x: 420, startPoint y: 305, endPoint x: 435, endPoint y: 295, distance: 18.5
click at [435, 295] on img ":r1gho:" at bounding box center [389, 182] width 407 height 723
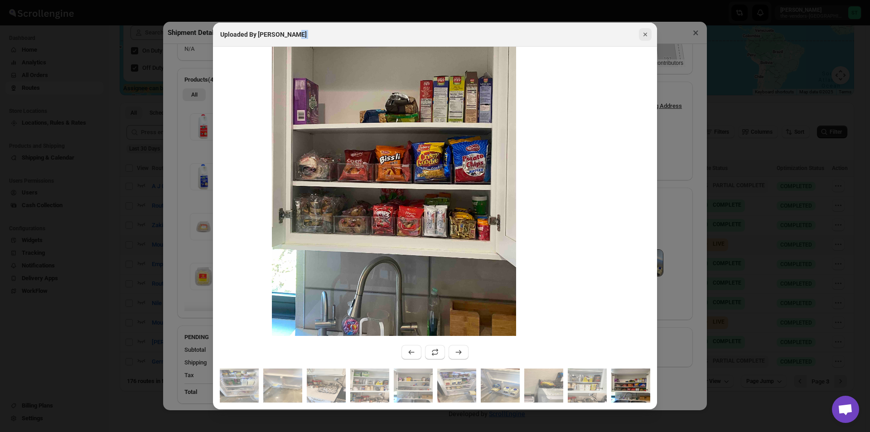
click at [648, 37] on icon "Close" at bounding box center [645, 34] width 9 height 9
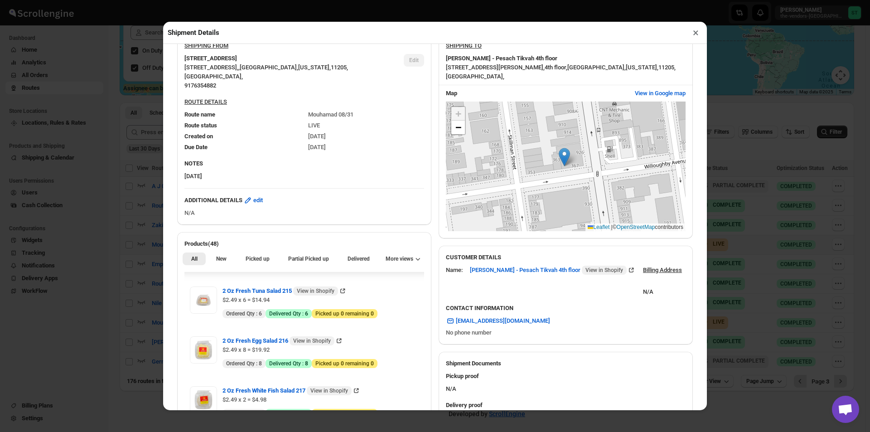
scroll to position [181, 0]
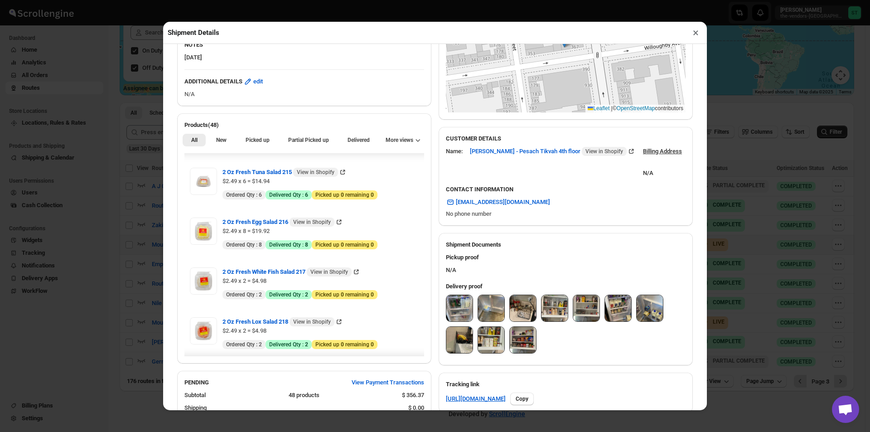
click at [547, 313] on img at bounding box center [555, 308] width 26 height 26
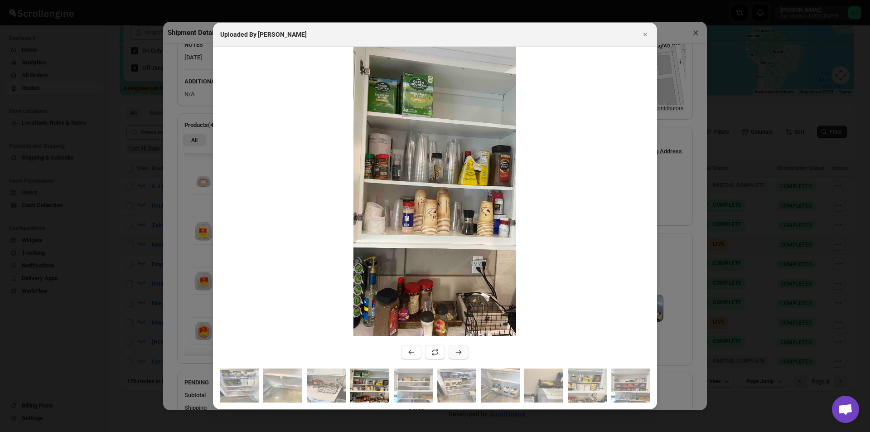
click at [459, 346] on button ":r1gho:" at bounding box center [459, 352] width 20 height 15
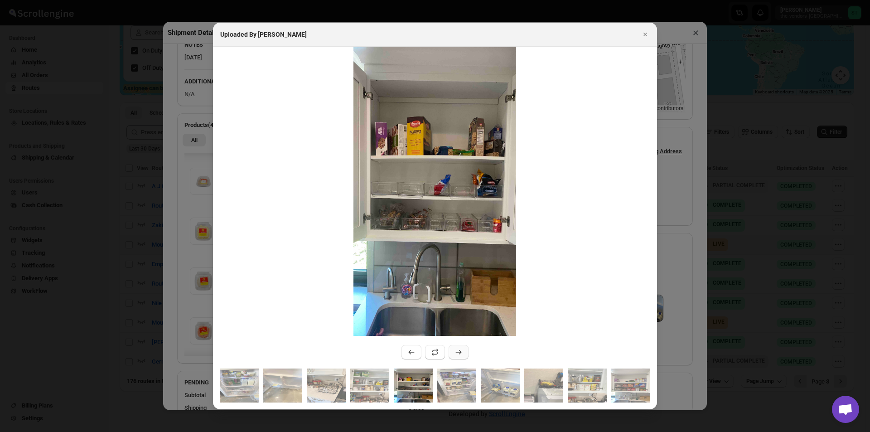
click at [459, 346] on button ":r1gho:" at bounding box center [459, 352] width 20 height 15
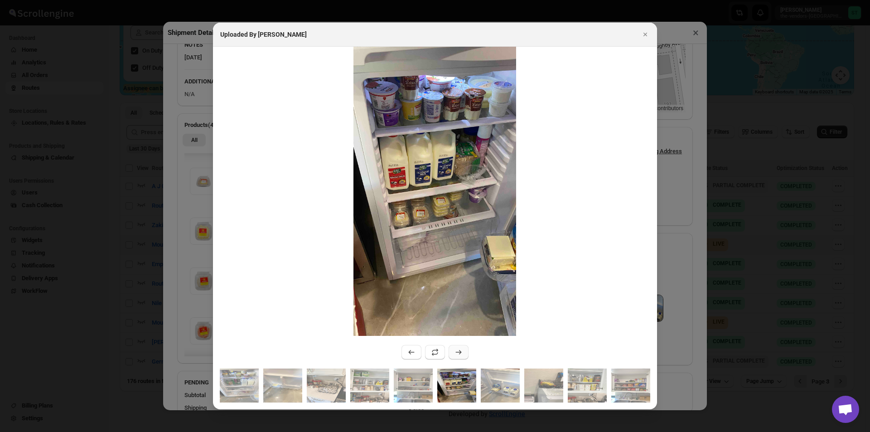
click at [459, 347] on button ":r1gho:" at bounding box center [459, 352] width 20 height 15
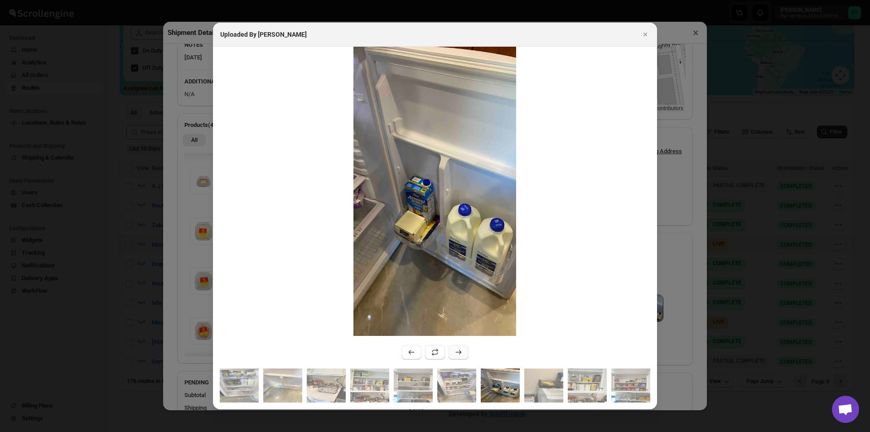
click at [459, 347] on button ":r1gho:" at bounding box center [459, 352] width 20 height 15
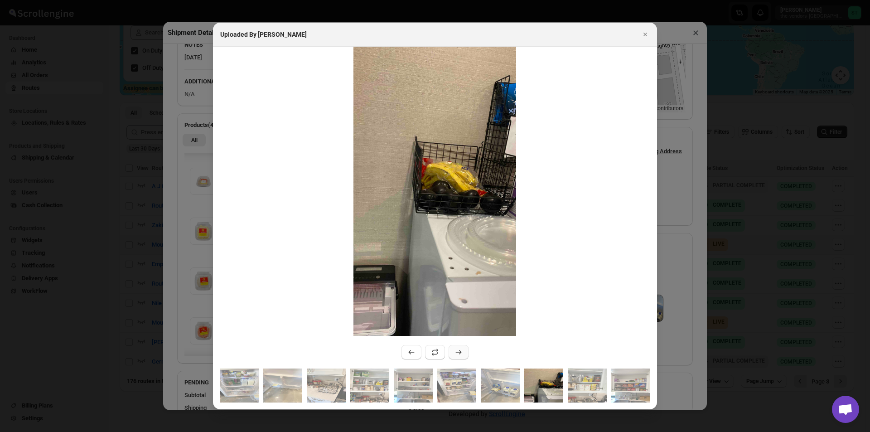
click at [458, 348] on icon ":r1gho:" at bounding box center [458, 352] width 9 height 9
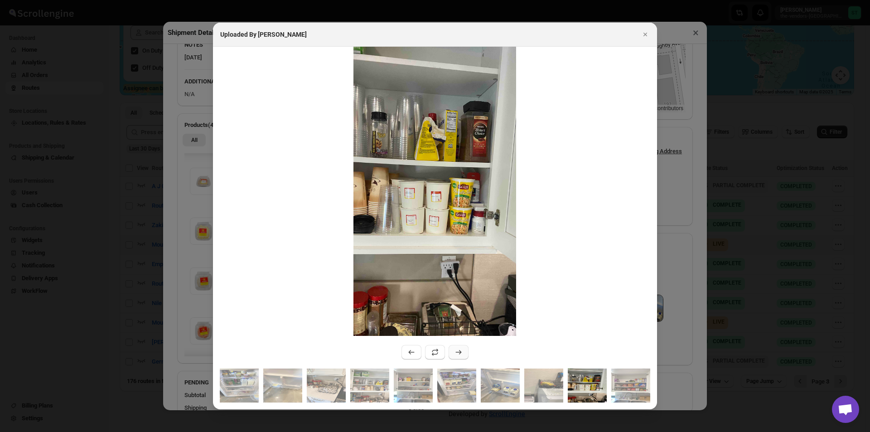
click at [457, 349] on icon ":r1gho:" at bounding box center [458, 352] width 9 height 9
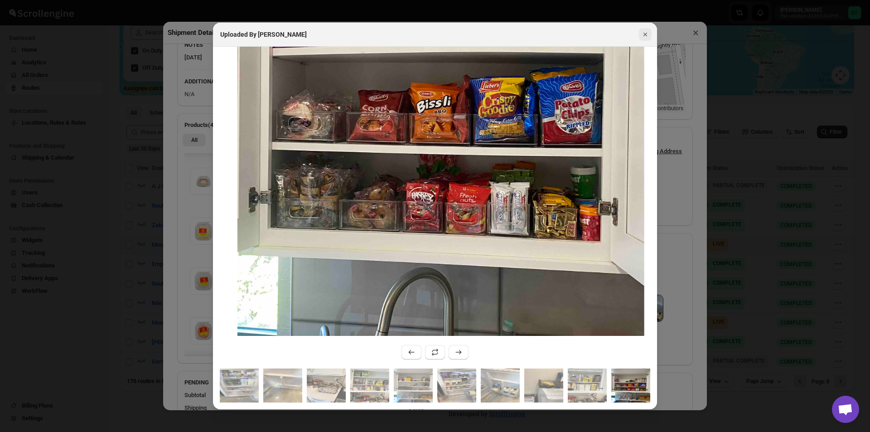
click at [646, 36] on icon "Close" at bounding box center [645, 34] width 9 height 9
